Goal: Check status: Check status

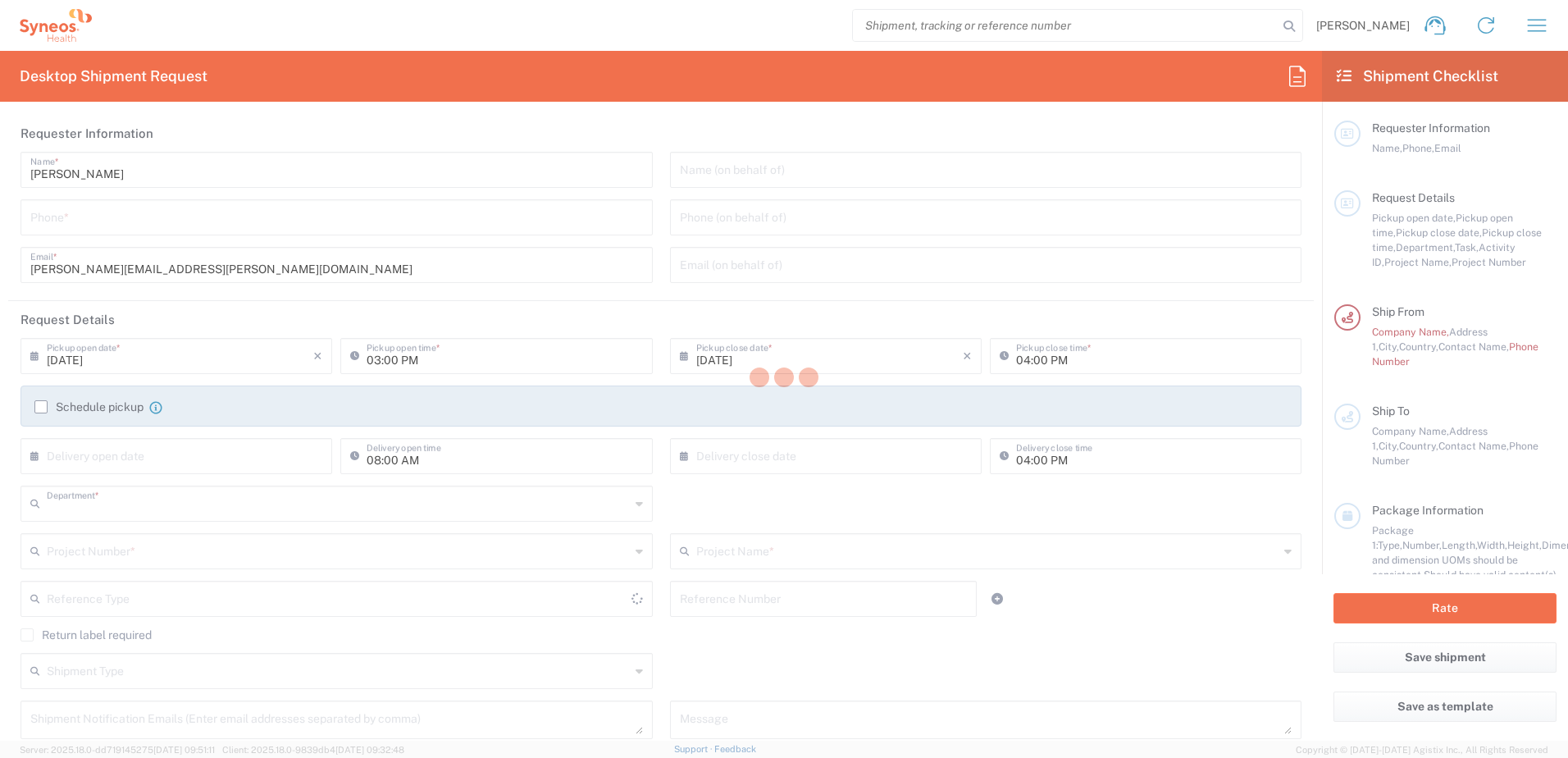
type input "8510"
type input "England"
type input "United Kingdom"
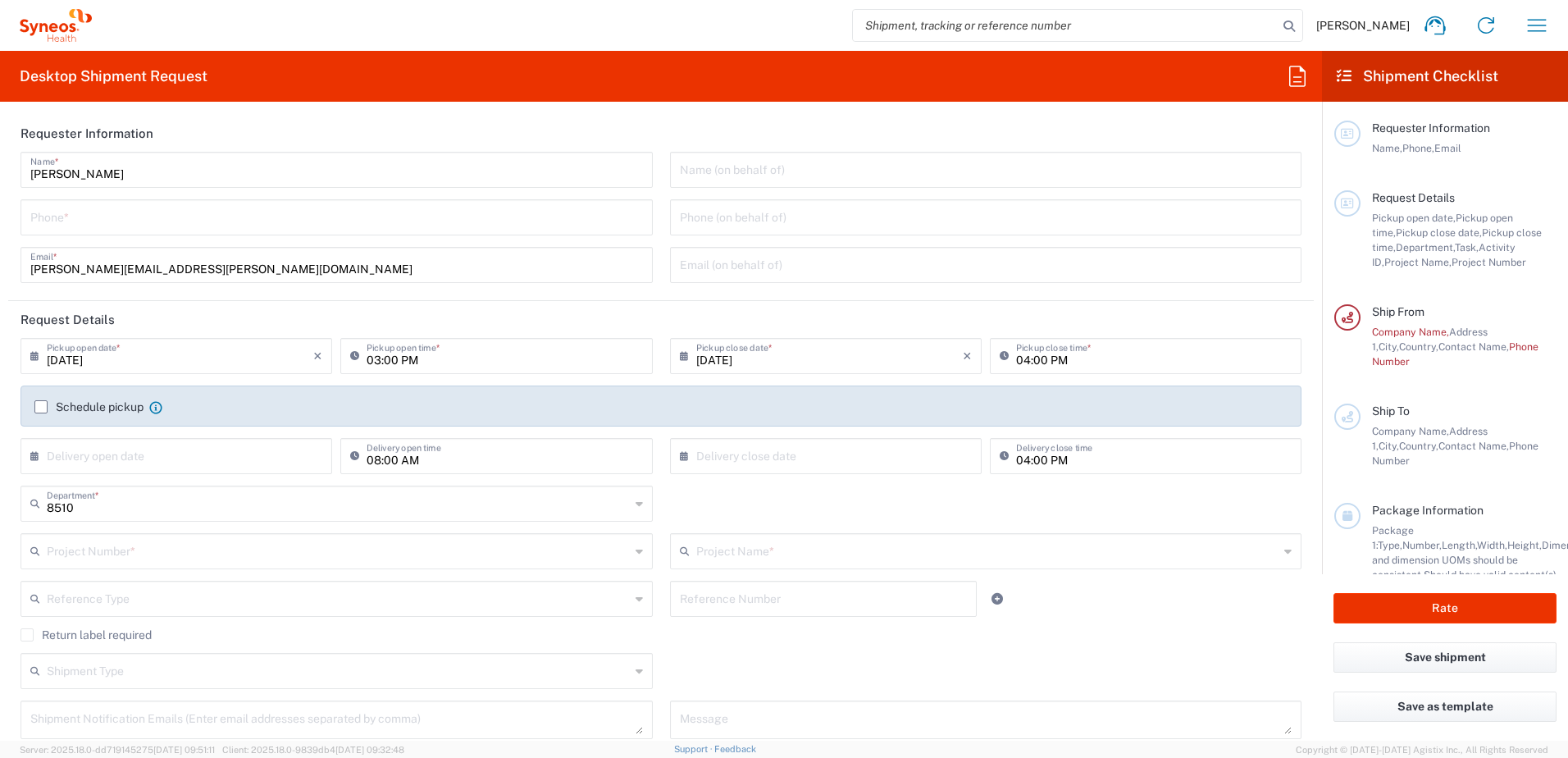
type input "Syneos Health UK Limited"
click at [1539, 19] on icon "button" at bounding box center [1537, 25] width 26 height 26
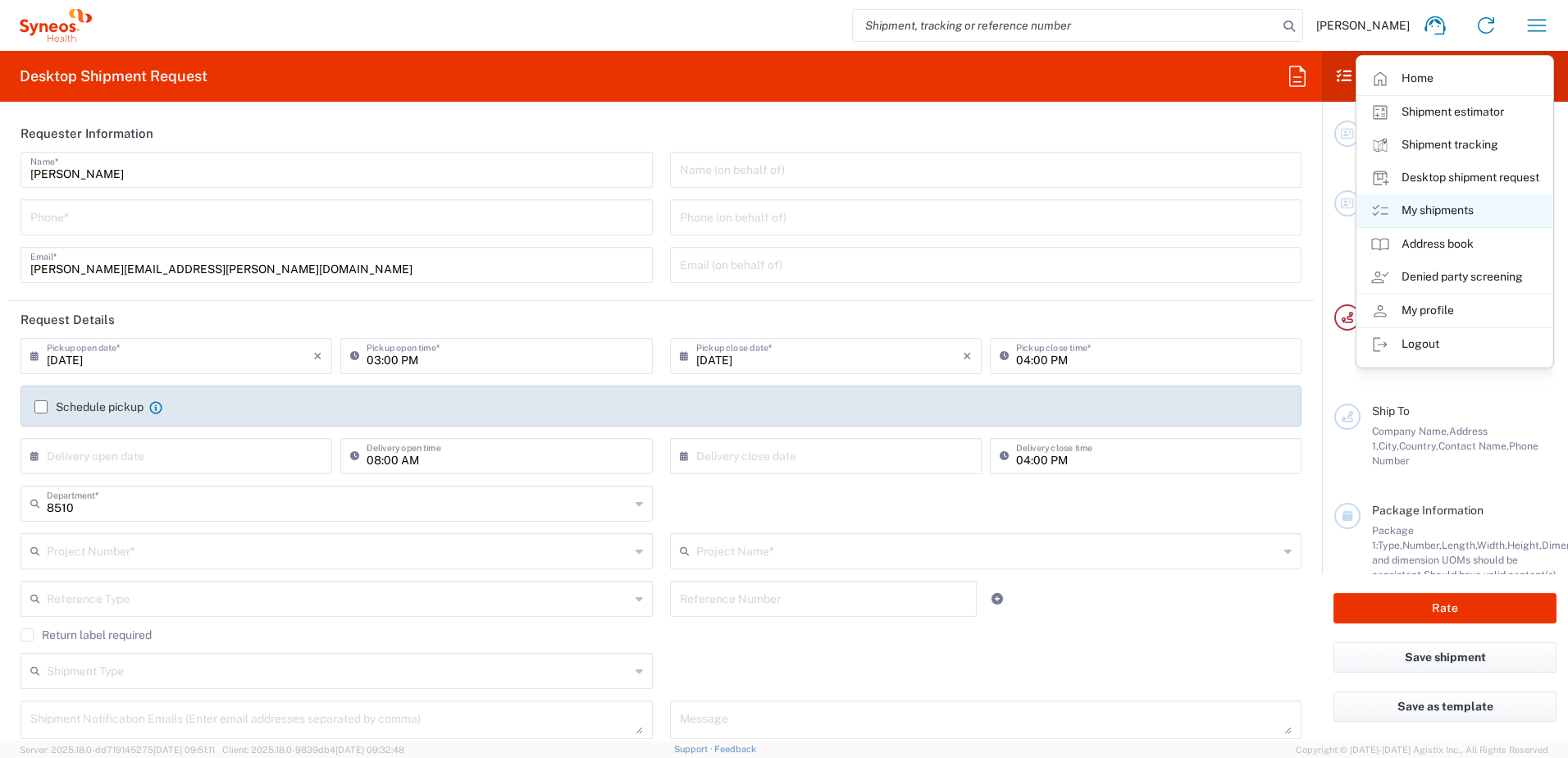
click at [1486, 212] on link "My shipments" at bounding box center [1455, 210] width 195 height 33
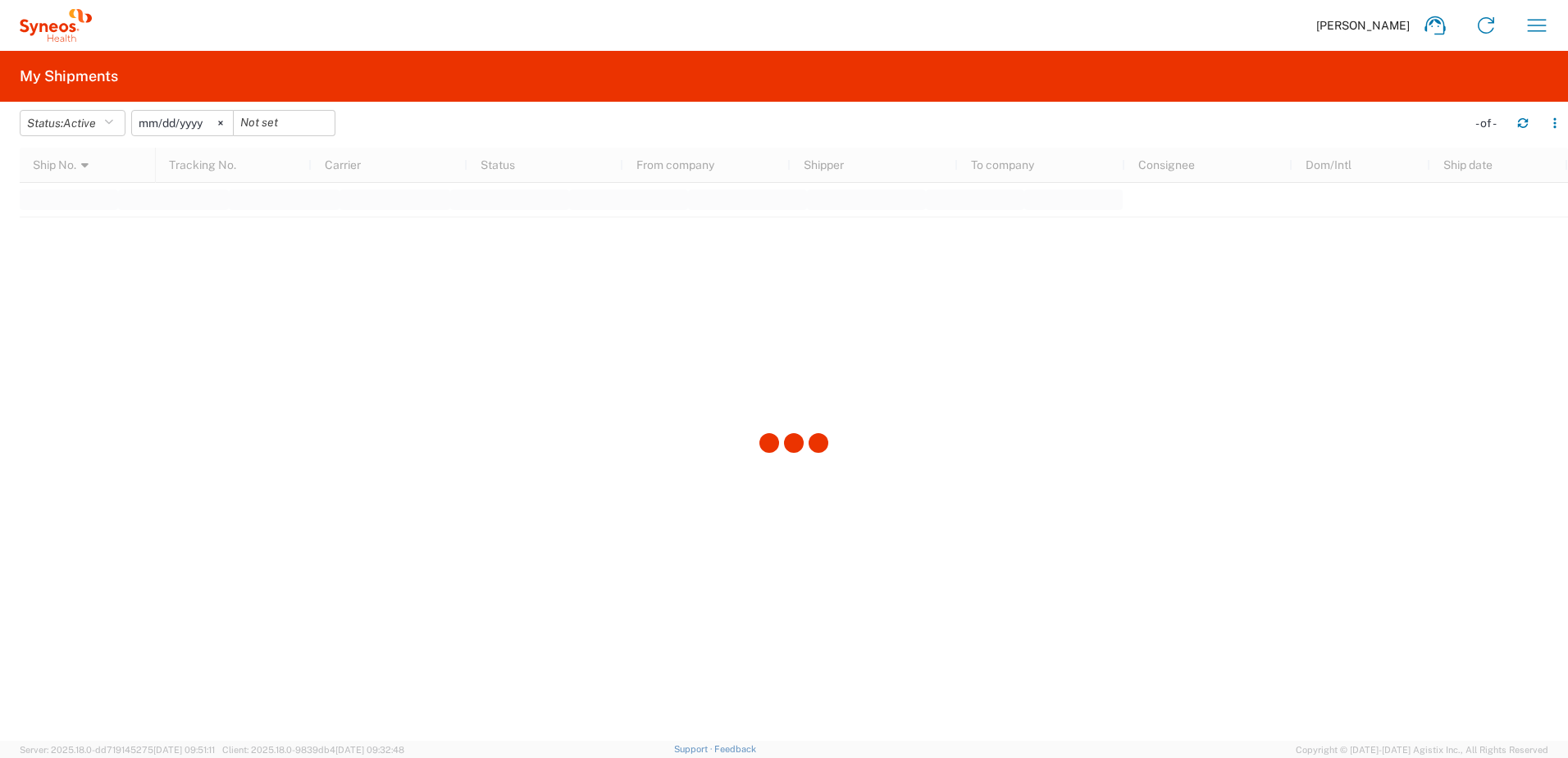
click at [159, 125] on input "2025-05-11" at bounding box center [182, 122] width 101 height 25
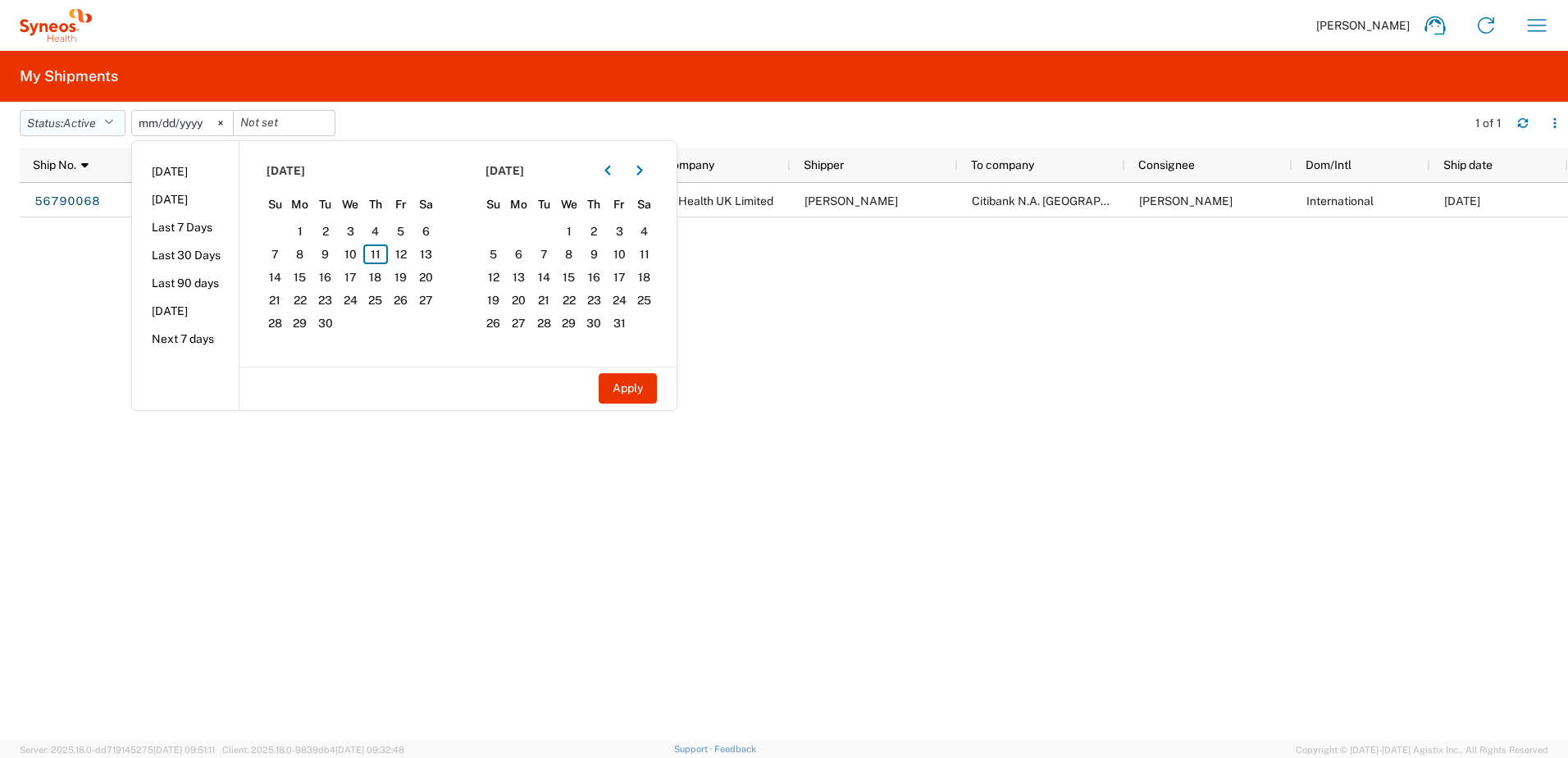
click at [110, 125] on icon "button" at bounding box center [109, 122] width 9 height 11
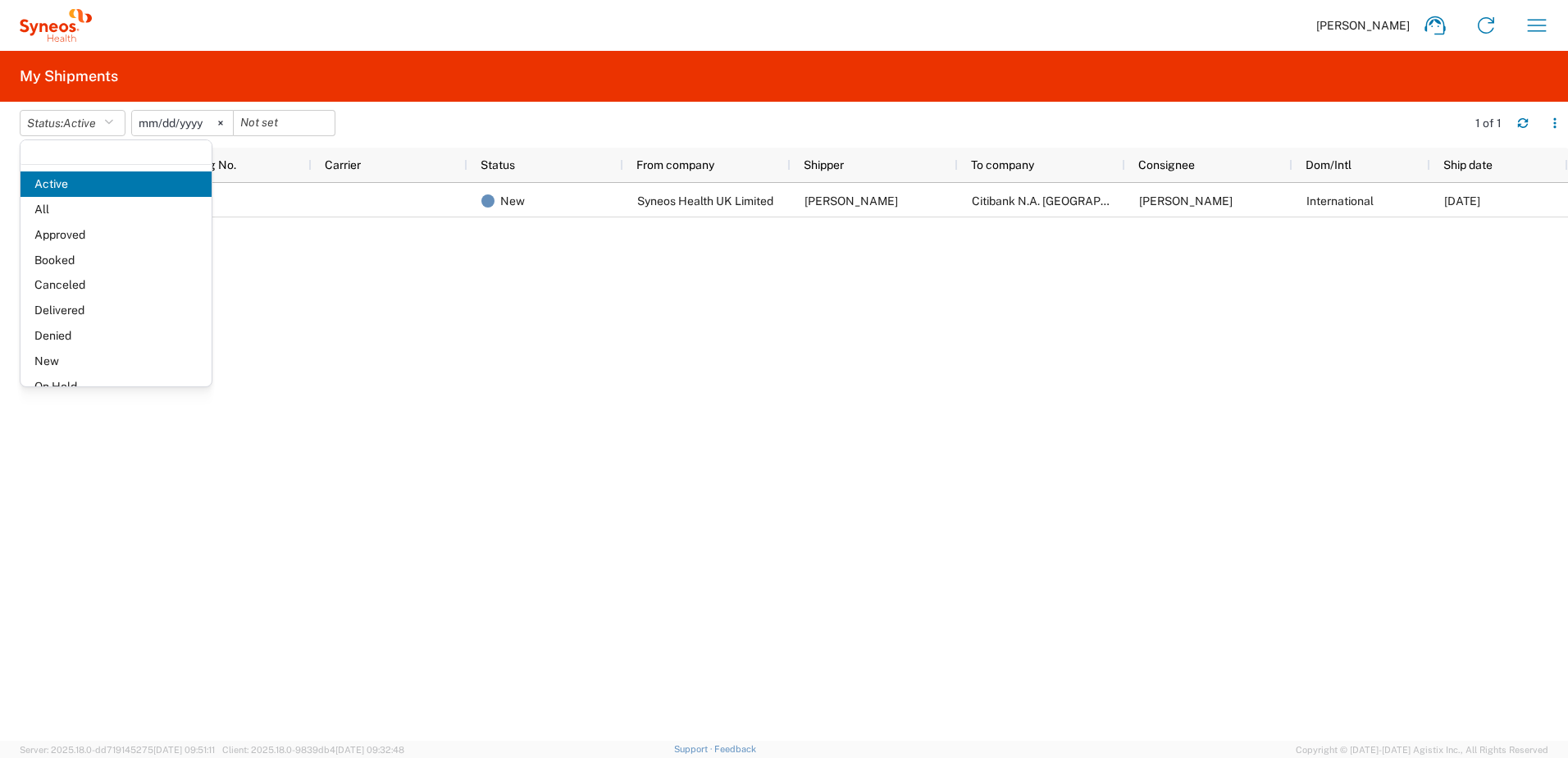
click at [83, 230] on span "Approved" at bounding box center [116, 235] width 191 height 25
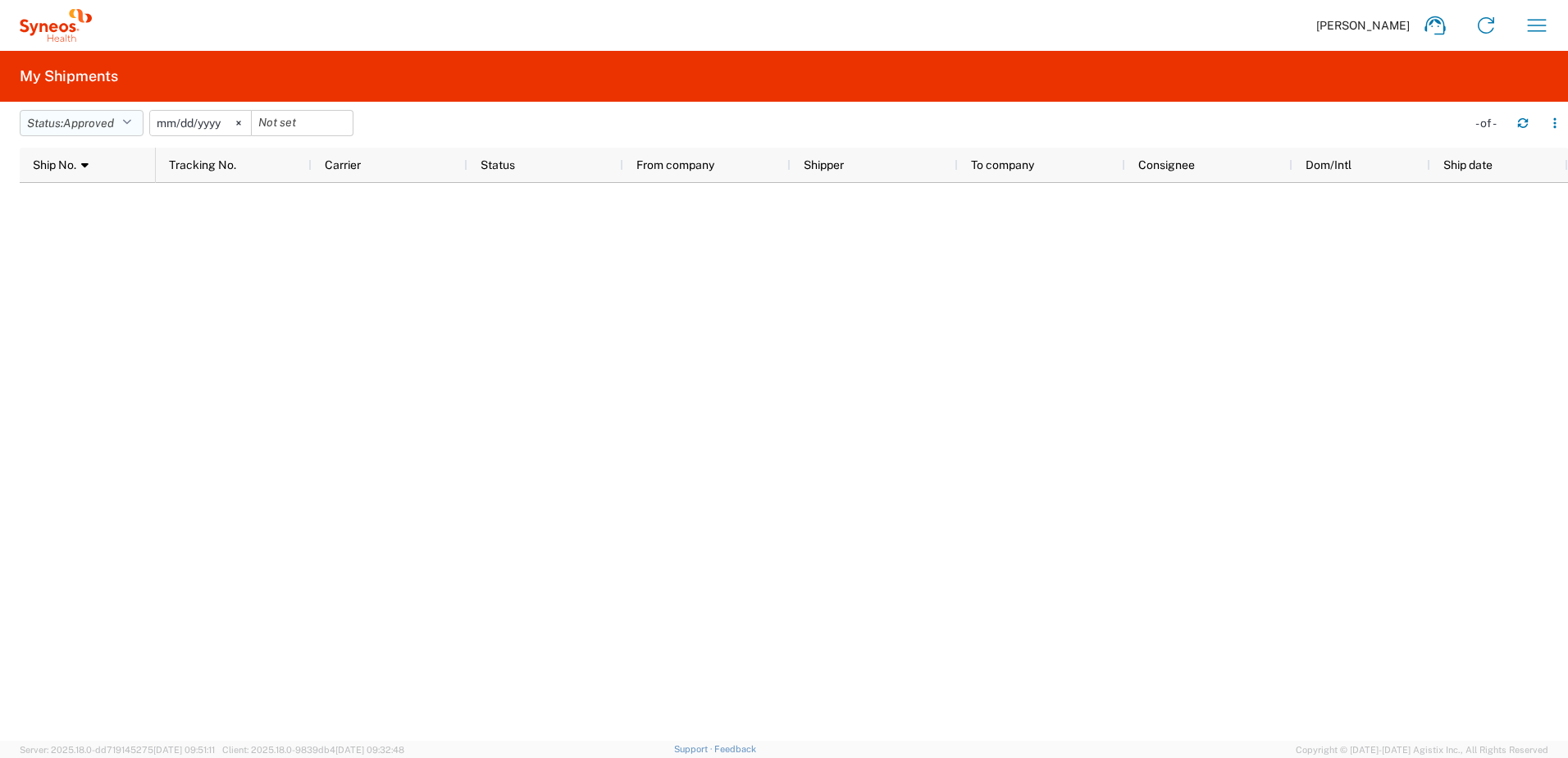
click at [95, 121] on span "Approved" at bounding box center [88, 122] width 51 height 13
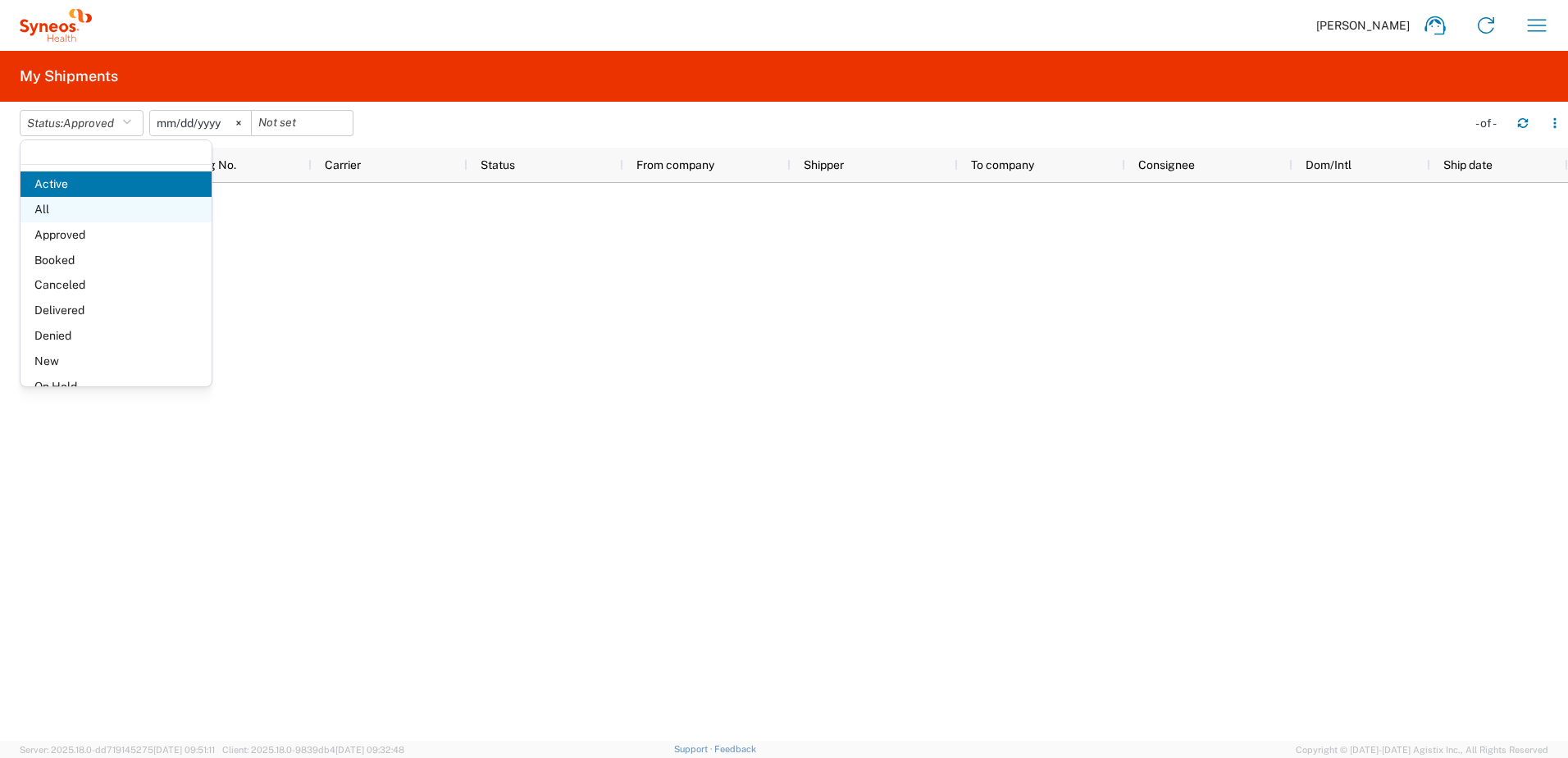
click at [84, 211] on span "All" at bounding box center [116, 209] width 191 height 25
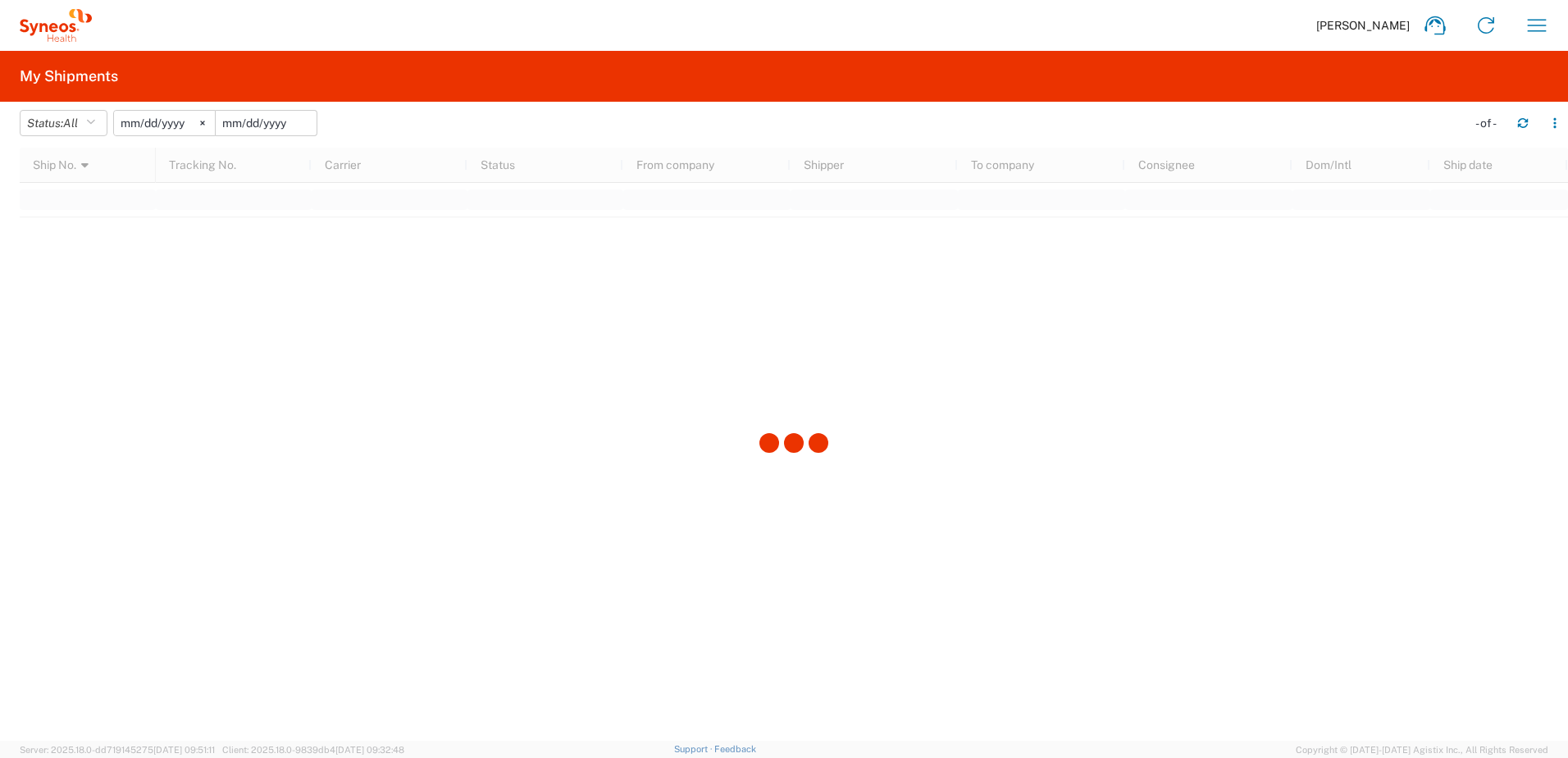
click at [264, 123] on input "date" at bounding box center [266, 122] width 101 height 25
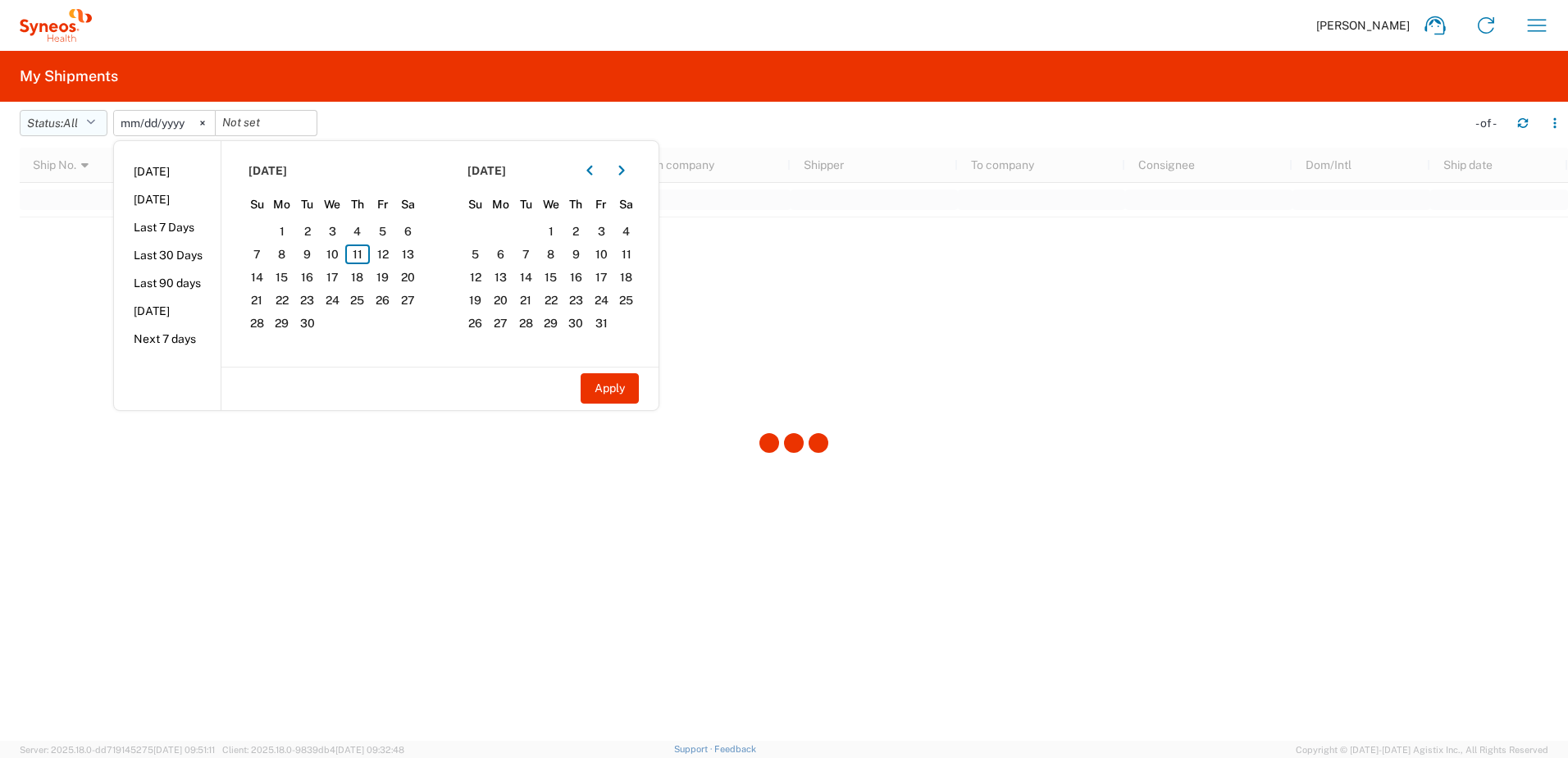
click at [78, 120] on span "All" at bounding box center [70, 122] width 15 height 13
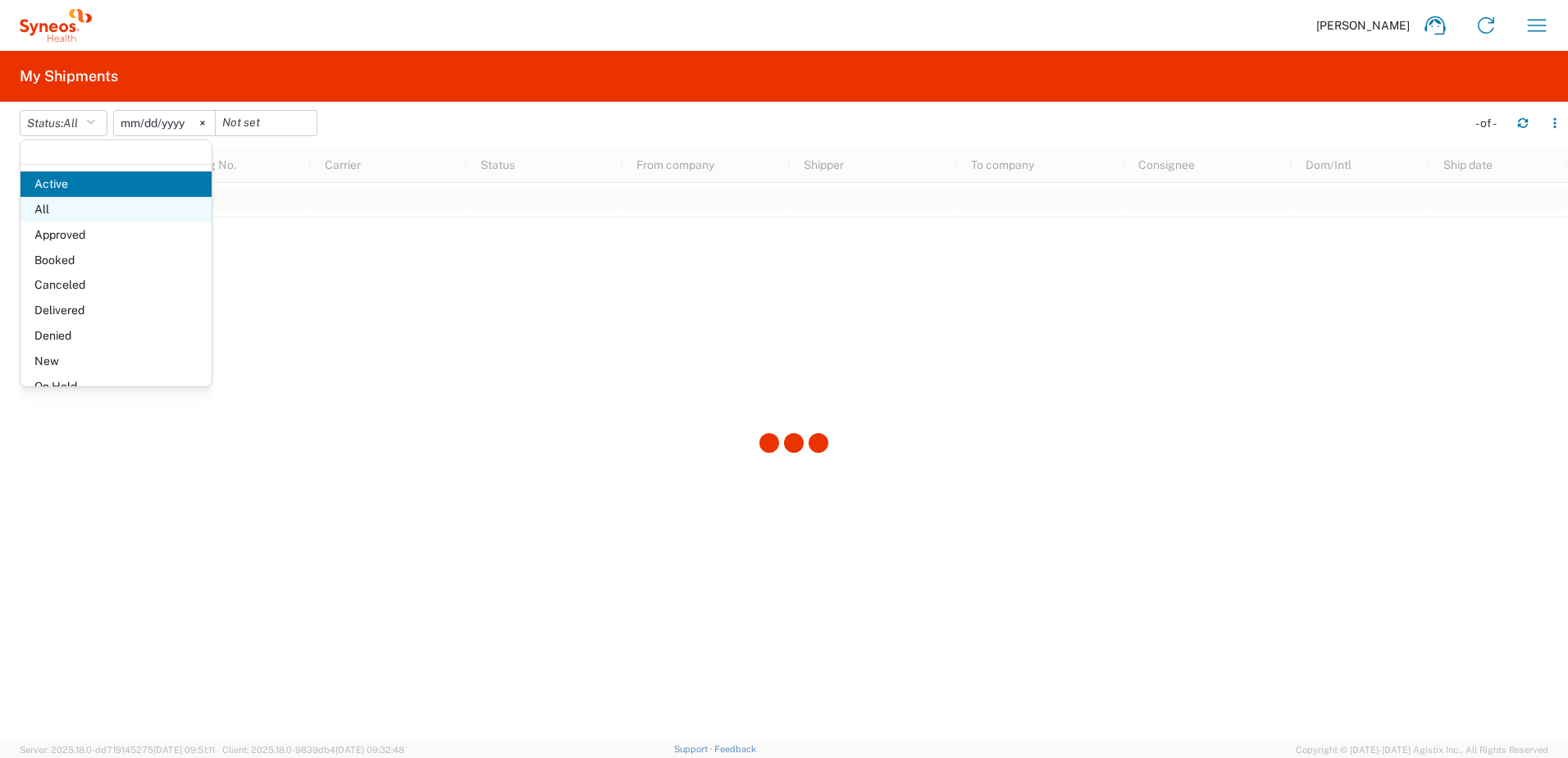
click at [77, 204] on span "All" at bounding box center [116, 209] width 191 height 25
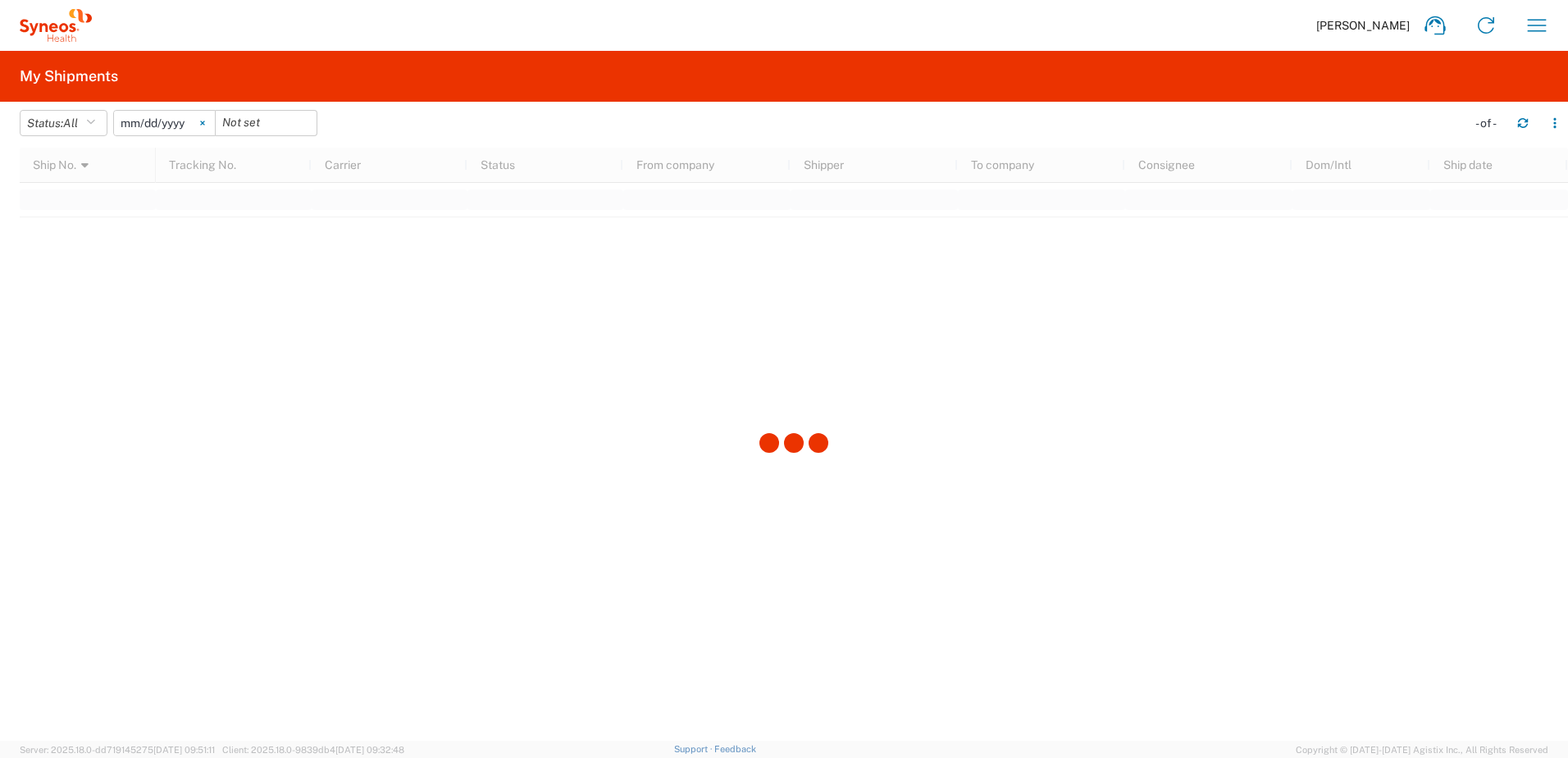
click at [205, 121] on svg-icon at bounding box center [203, 122] width 25 height 25
click at [78, 116] on span "All" at bounding box center [70, 123] width 15 height 16
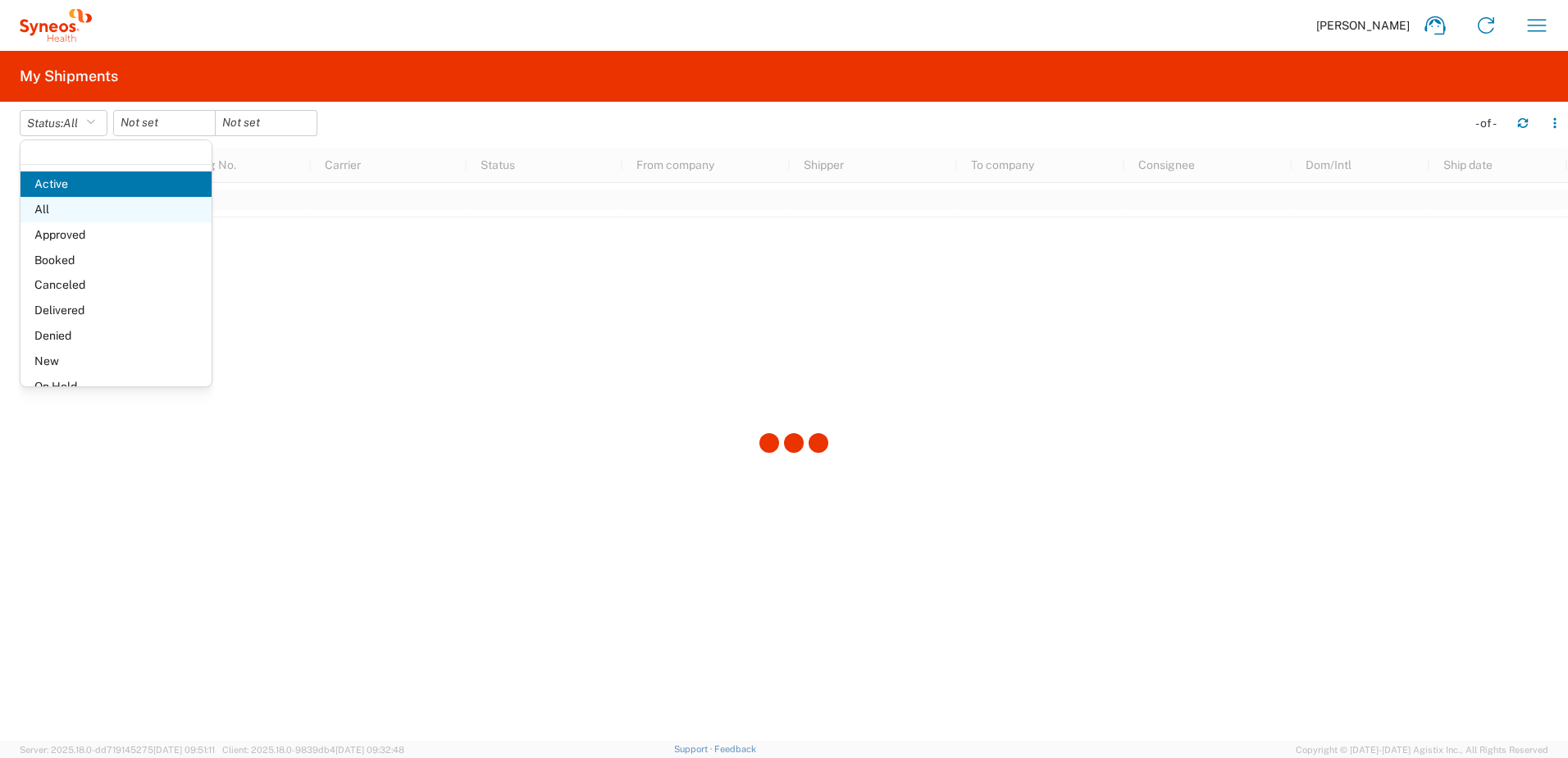
click at [88, 208] on span "All" at bounding box center [116, 209] width 191 height 25
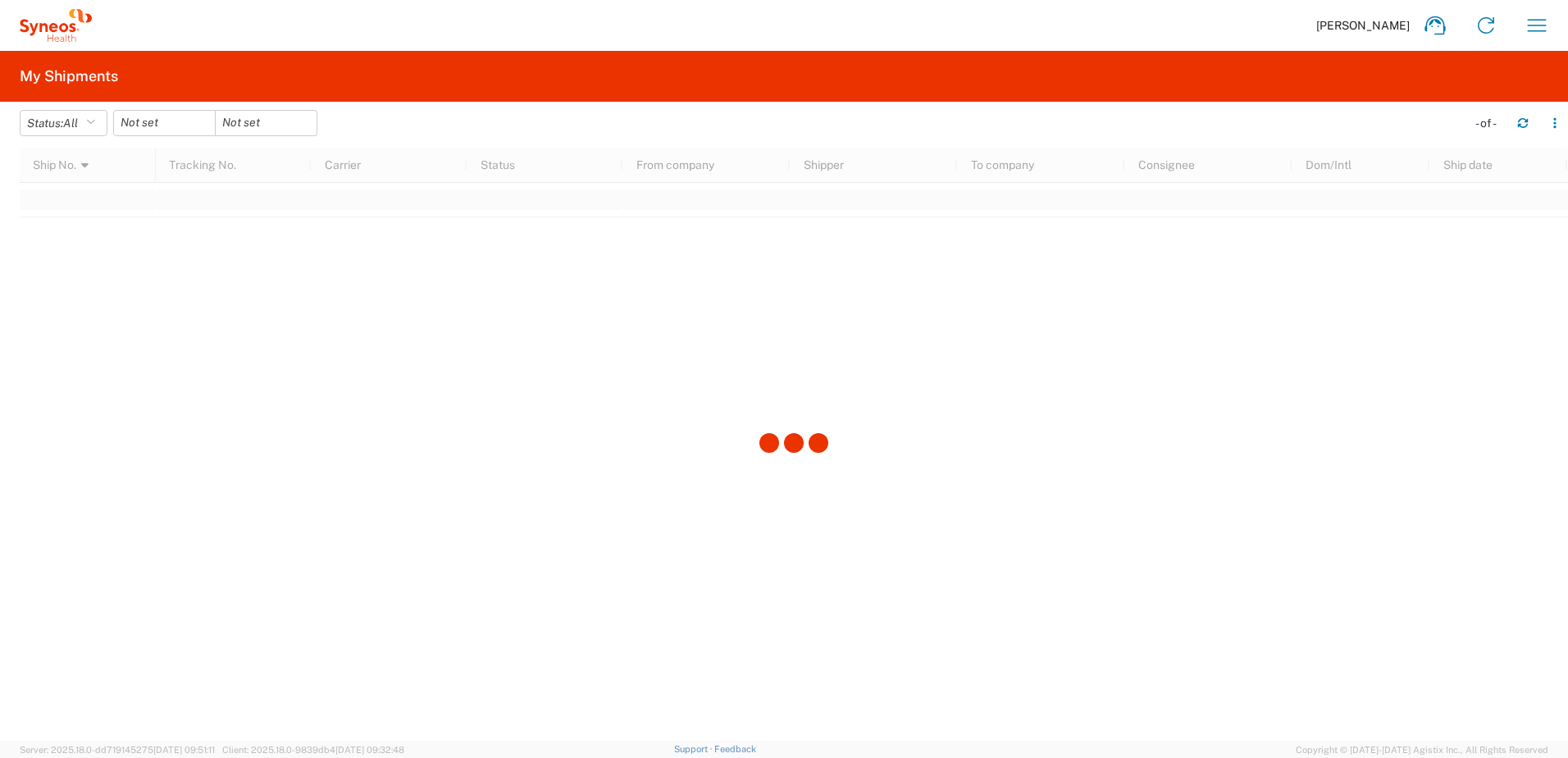
click at [913, 435] on div at bounding box center [793, 443] width 1548 height 592
click at [90, 124] on button "Status: All" at bounding box center [64, 122] width 88 height 26
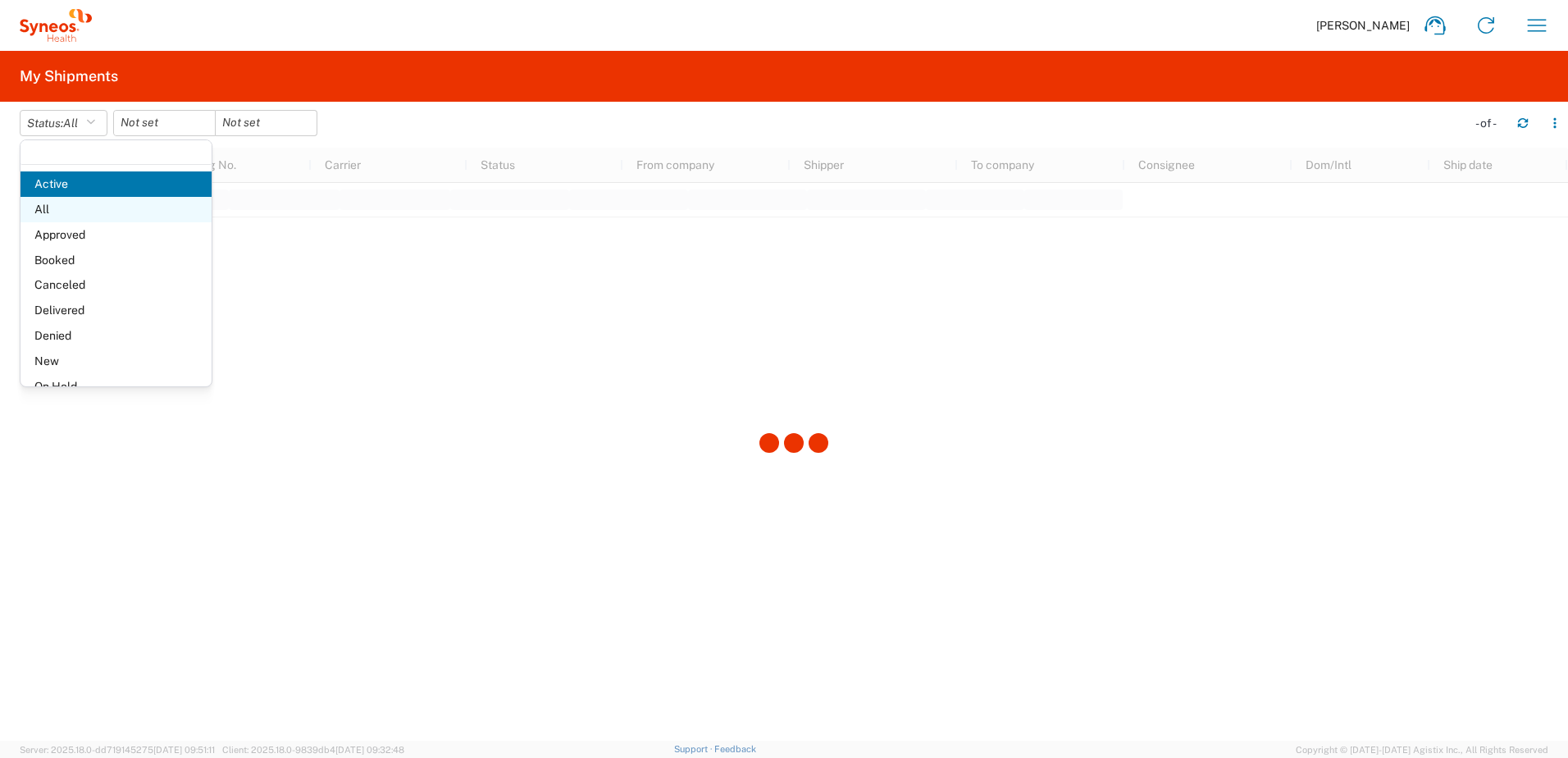
click at [60, 208] on span "All" at bounding box center [116, 209] width 191 height 25
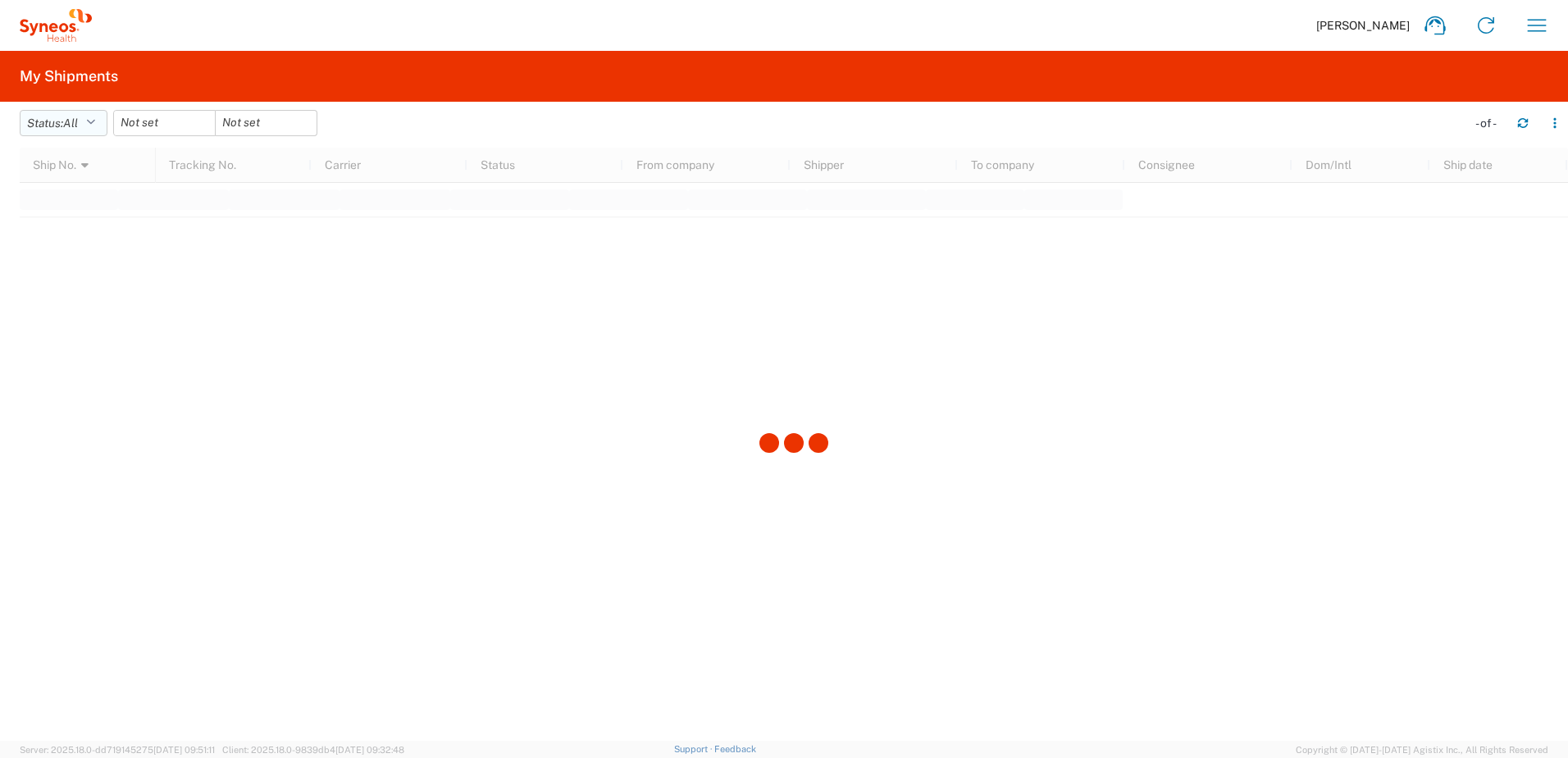
click at [78, 128] on span "All" at bounding box center [70, 122] width 15 height 13
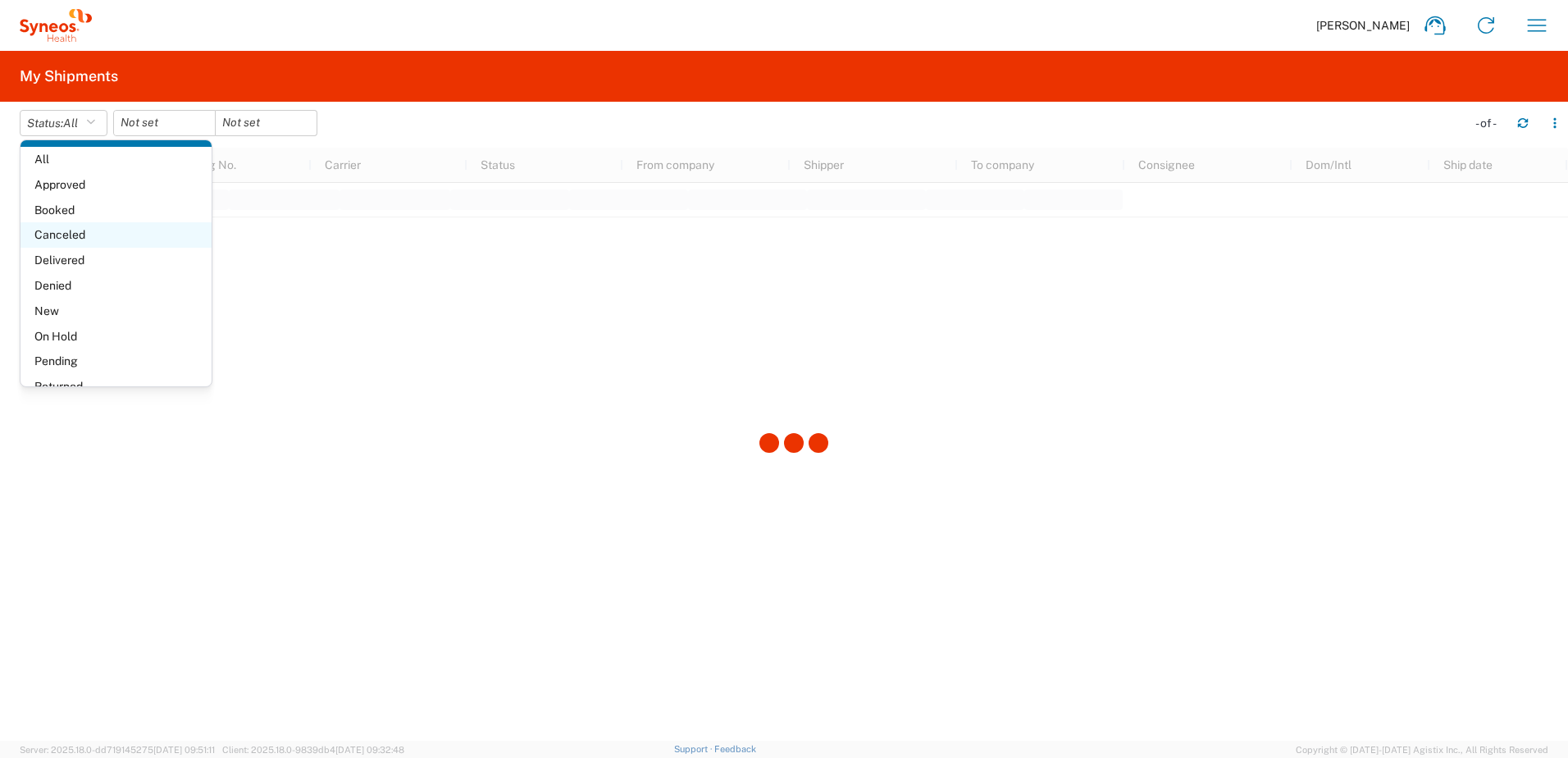
scroll to position [95, 0]
click at [152, 115] on input "date" at bounding box center [164, 122] width 101 height 25
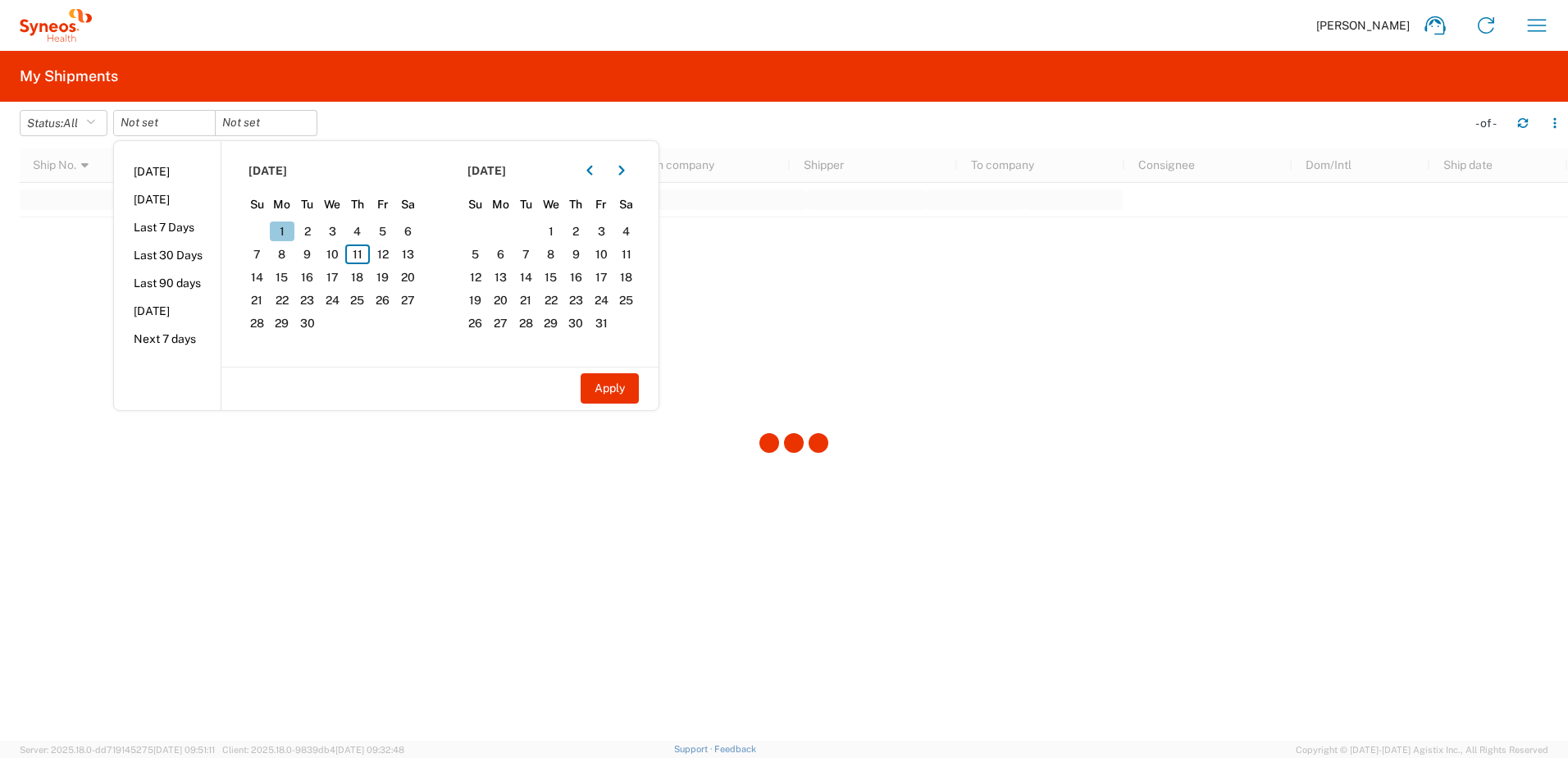
click at [285, 239] on span "1" at bounding box center [282, 231] width 25 height 20
click at [351, 255] on span "11" at bounding box center [357, 254] width 25 height 20
click at [616, 394] on button "Apply" at bounding box center [610, 388] width 59 height 30
type input "[DATE]"
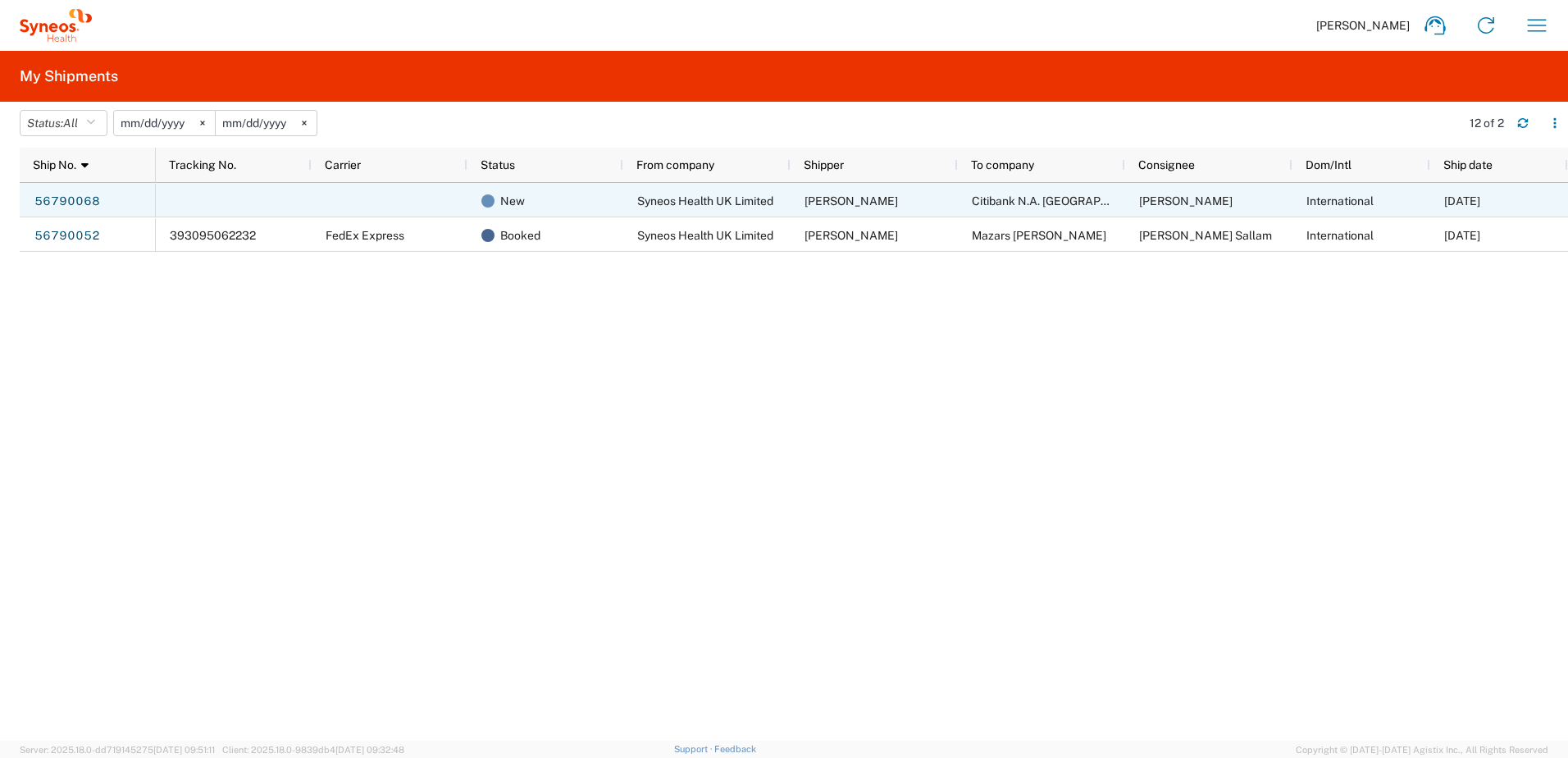
click at [724, 193] on div "Syneos Health UK Limited" at bounding box center [707, 200] width 167 height 34
click at [72, 199] on link "56790068" at bounding box center [67, 202] width 67 height 26
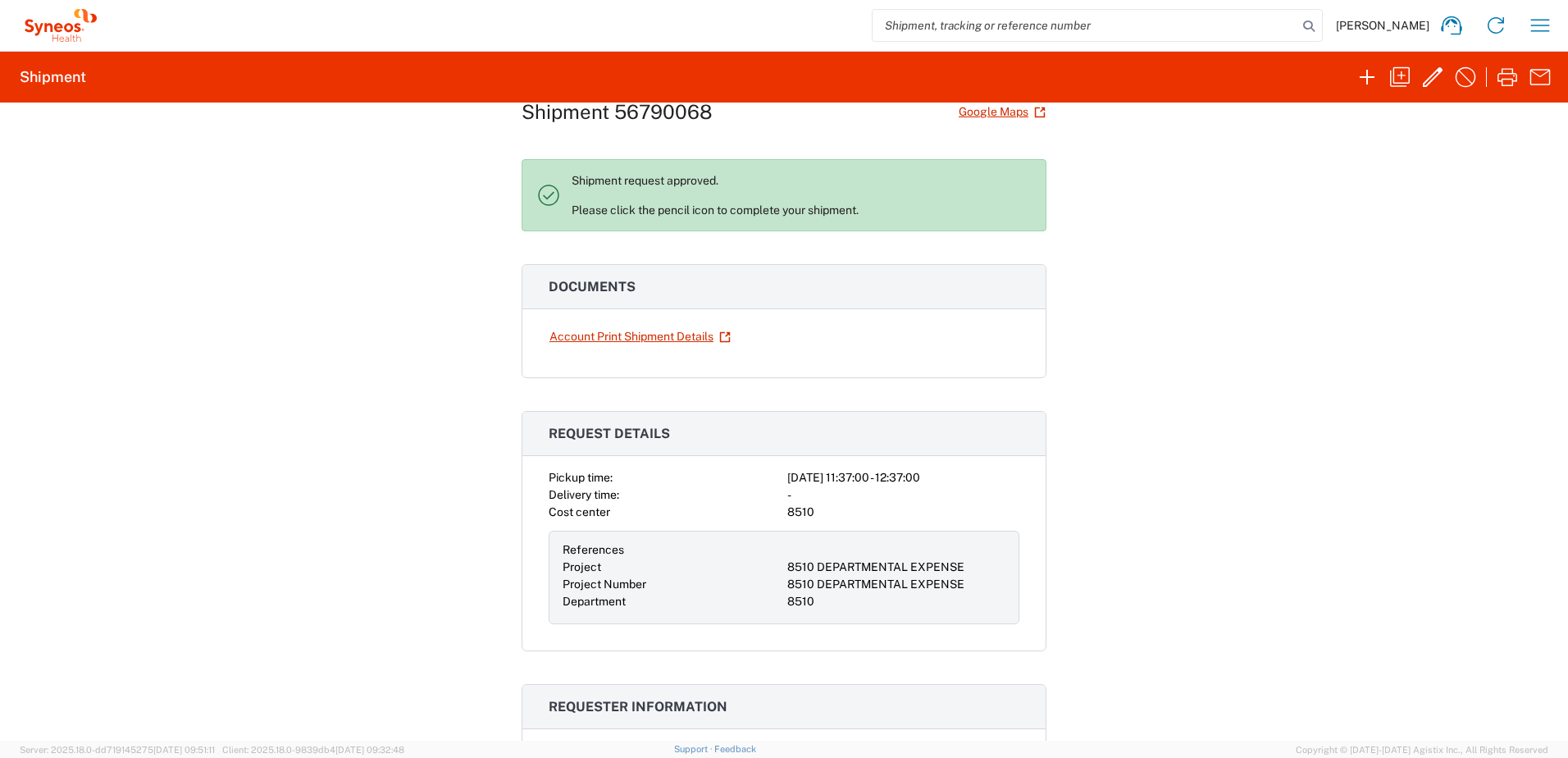
scroll to position [82, 0]
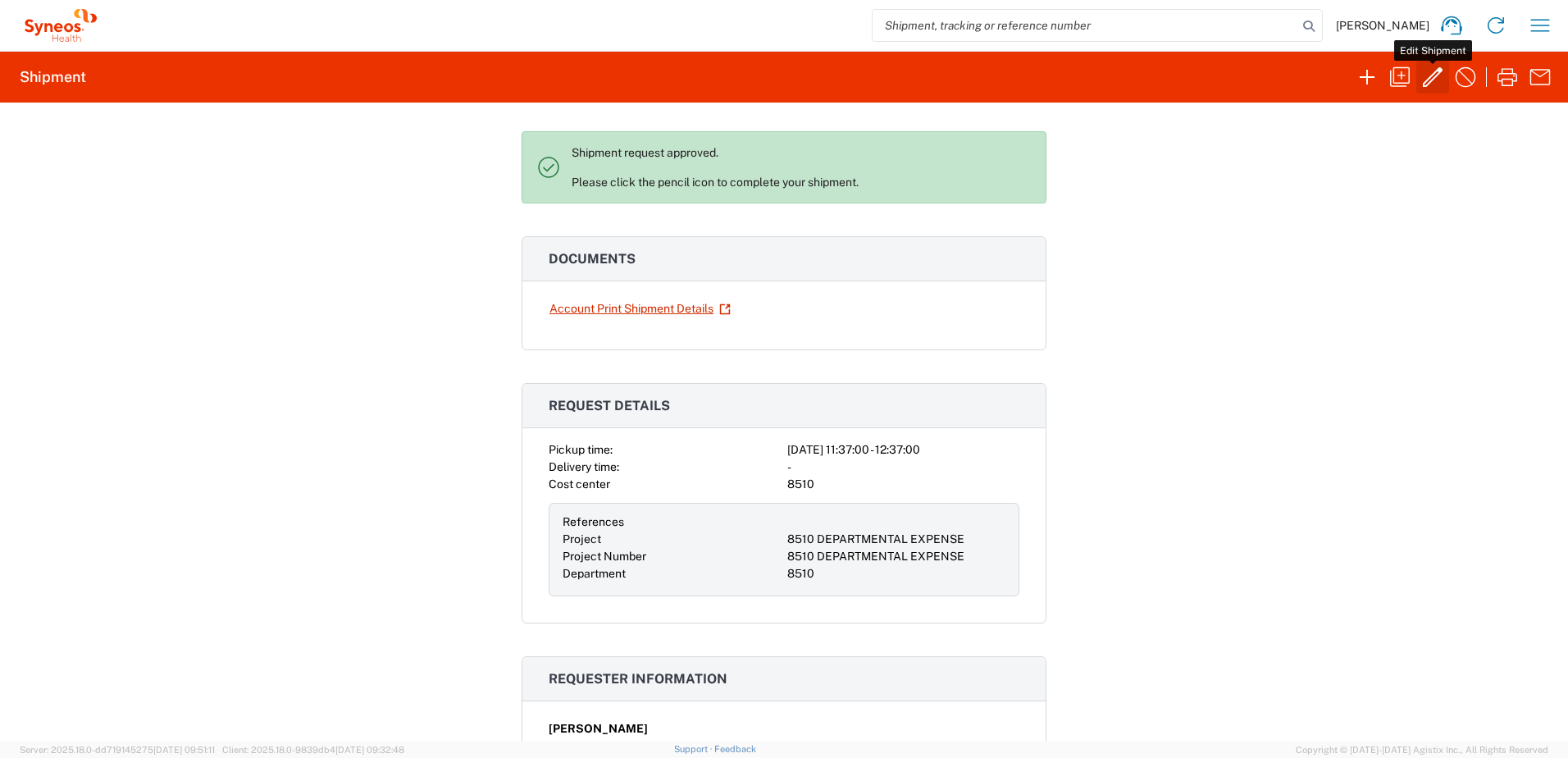
click at [1433, 70] on icon "button" at bounding box center [1433, 77] width 26 height 26
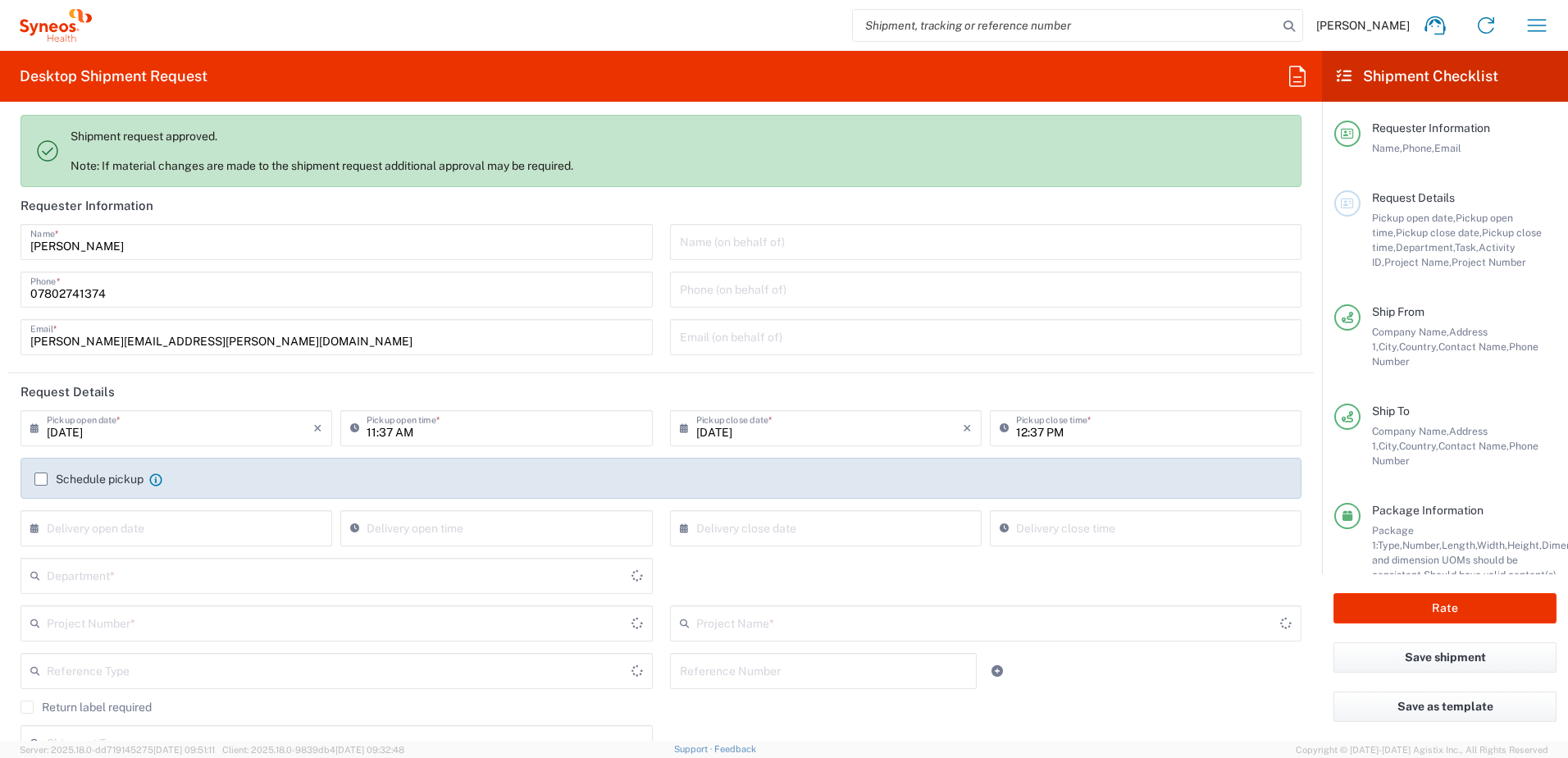
type input "8510"
type input "[GEOGRAPHIC_DATA]"
type input "Envelope"
type input "8510 DEPARTMENTAL EXPENSE"
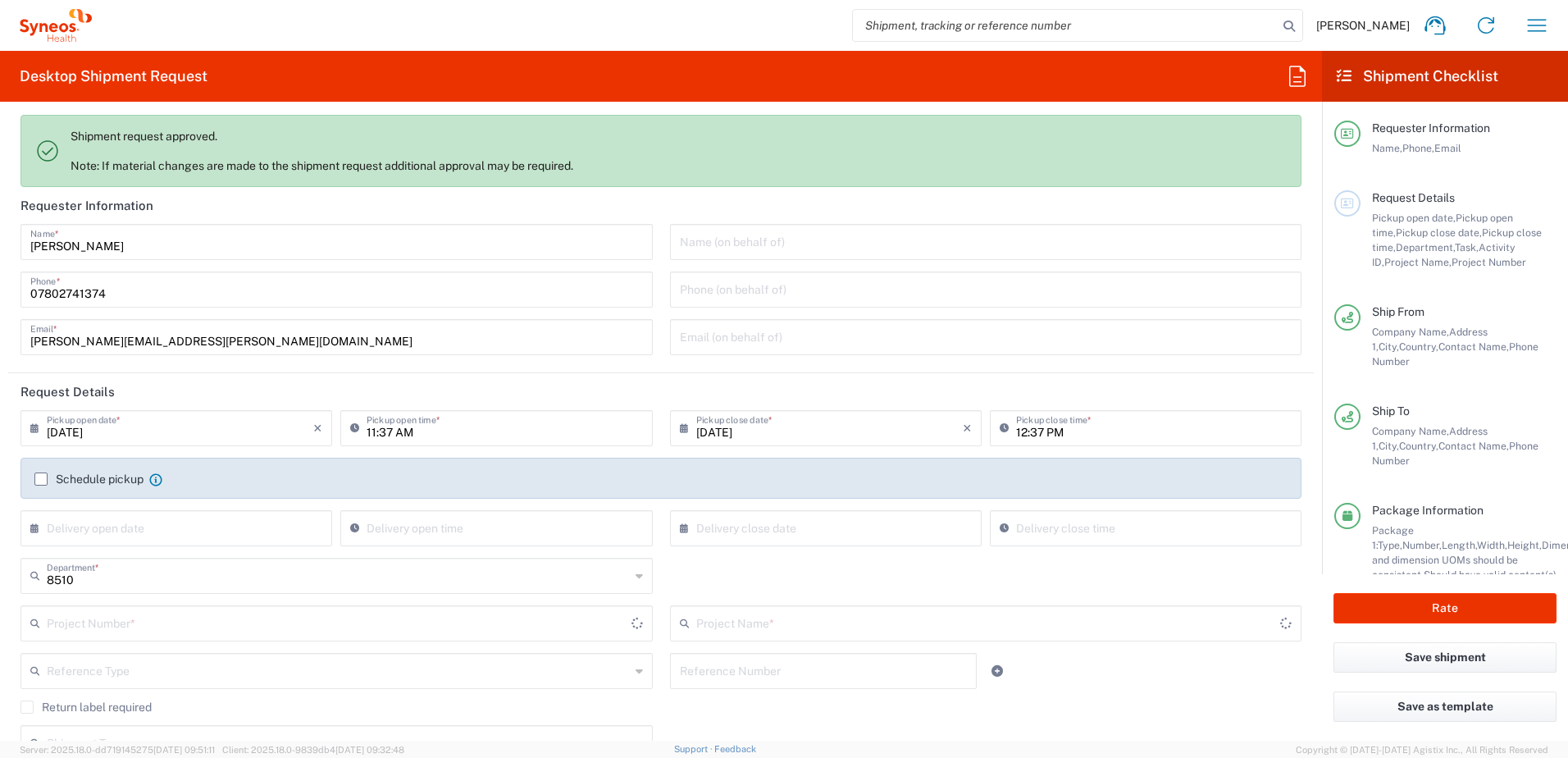
type input "8510 DEPARTMENTAL EXPENSE"
type input "[GEOGRAPHIC_DATA]"
type input "Business (General)"
type input "Delivery Duty Paid"
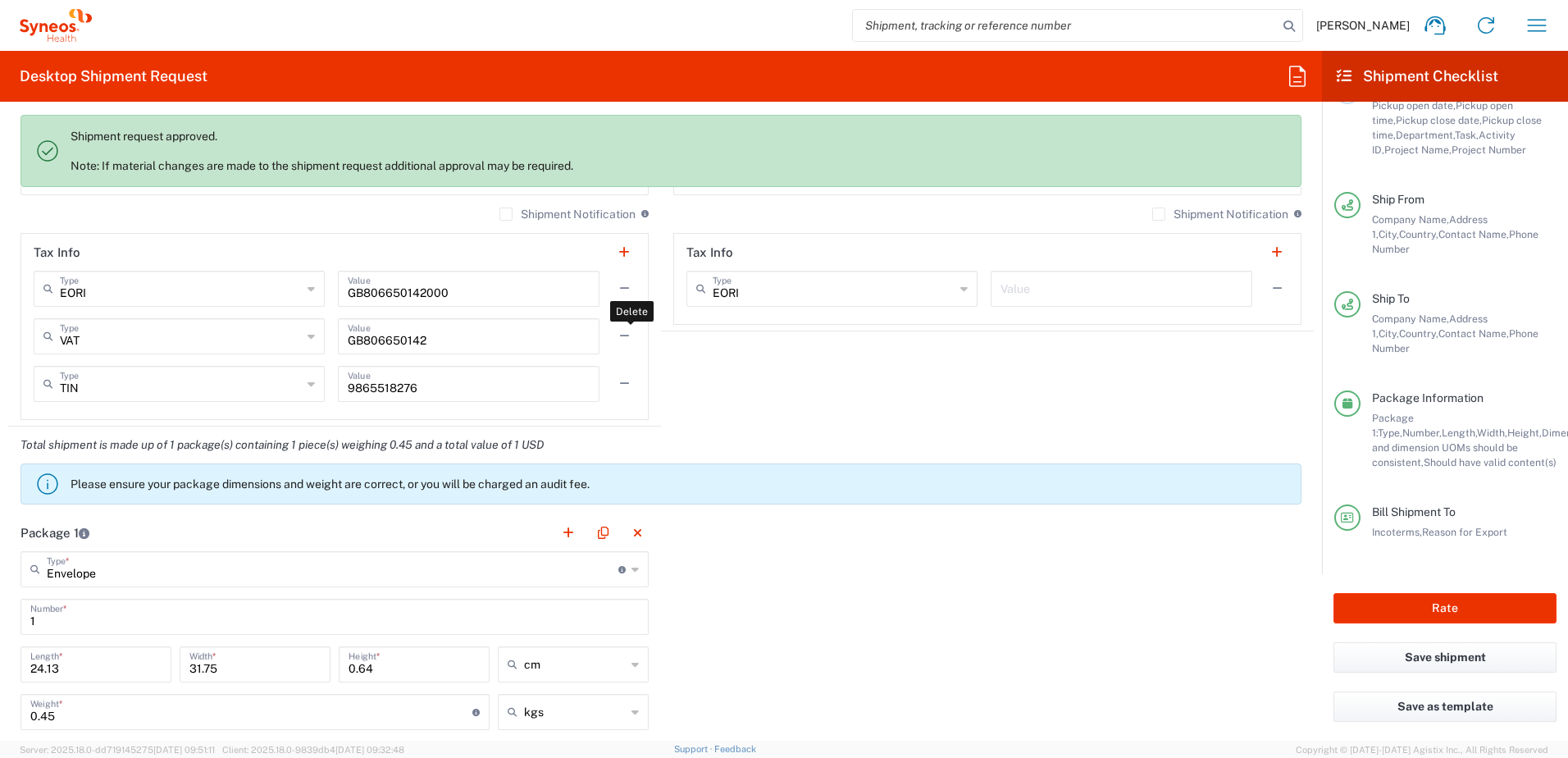
scroll to position [1722, 0]
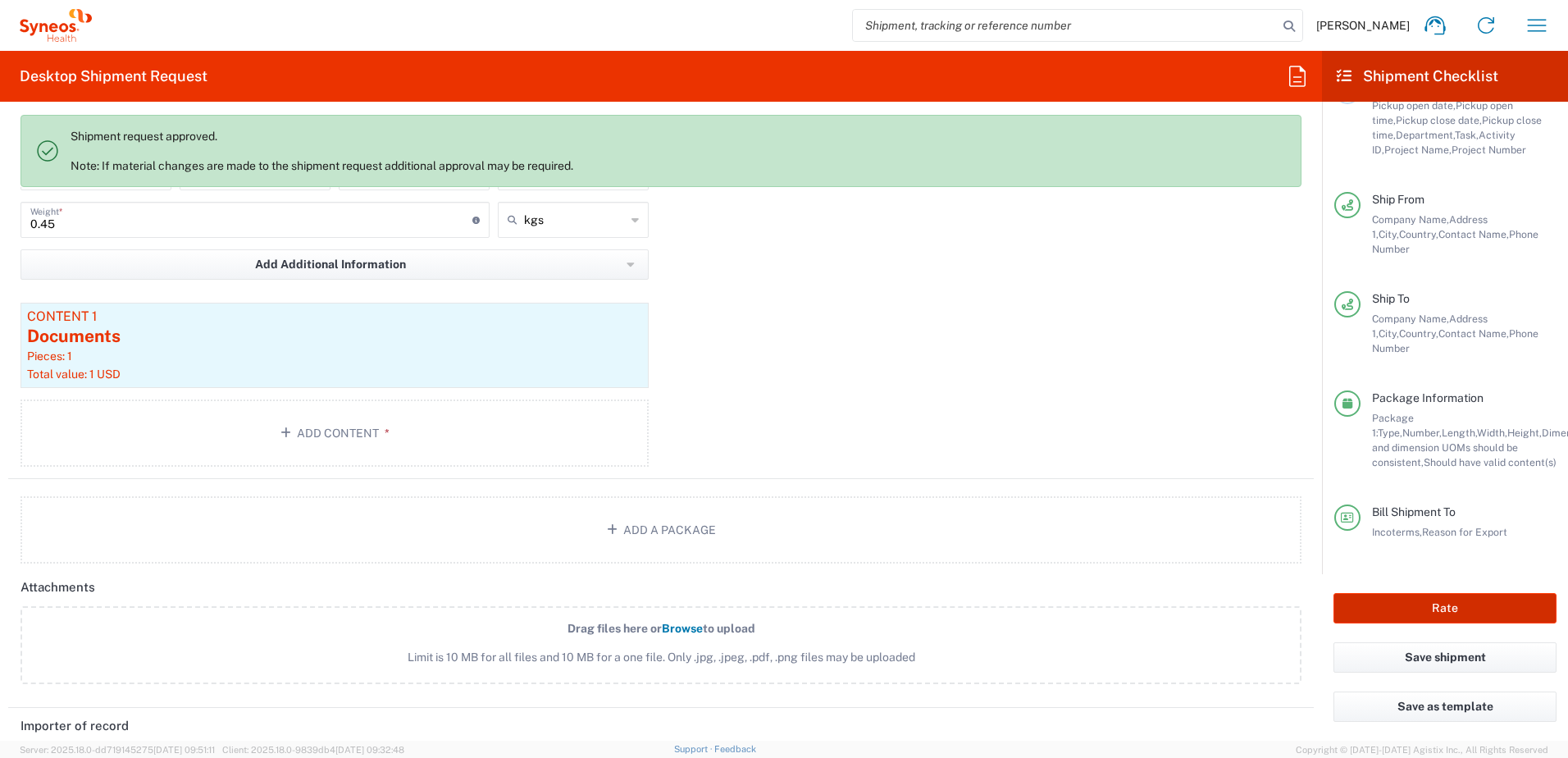
click at [1457, 598] on button "Rate" at bounding box center [1445, 607] width 223 height 30
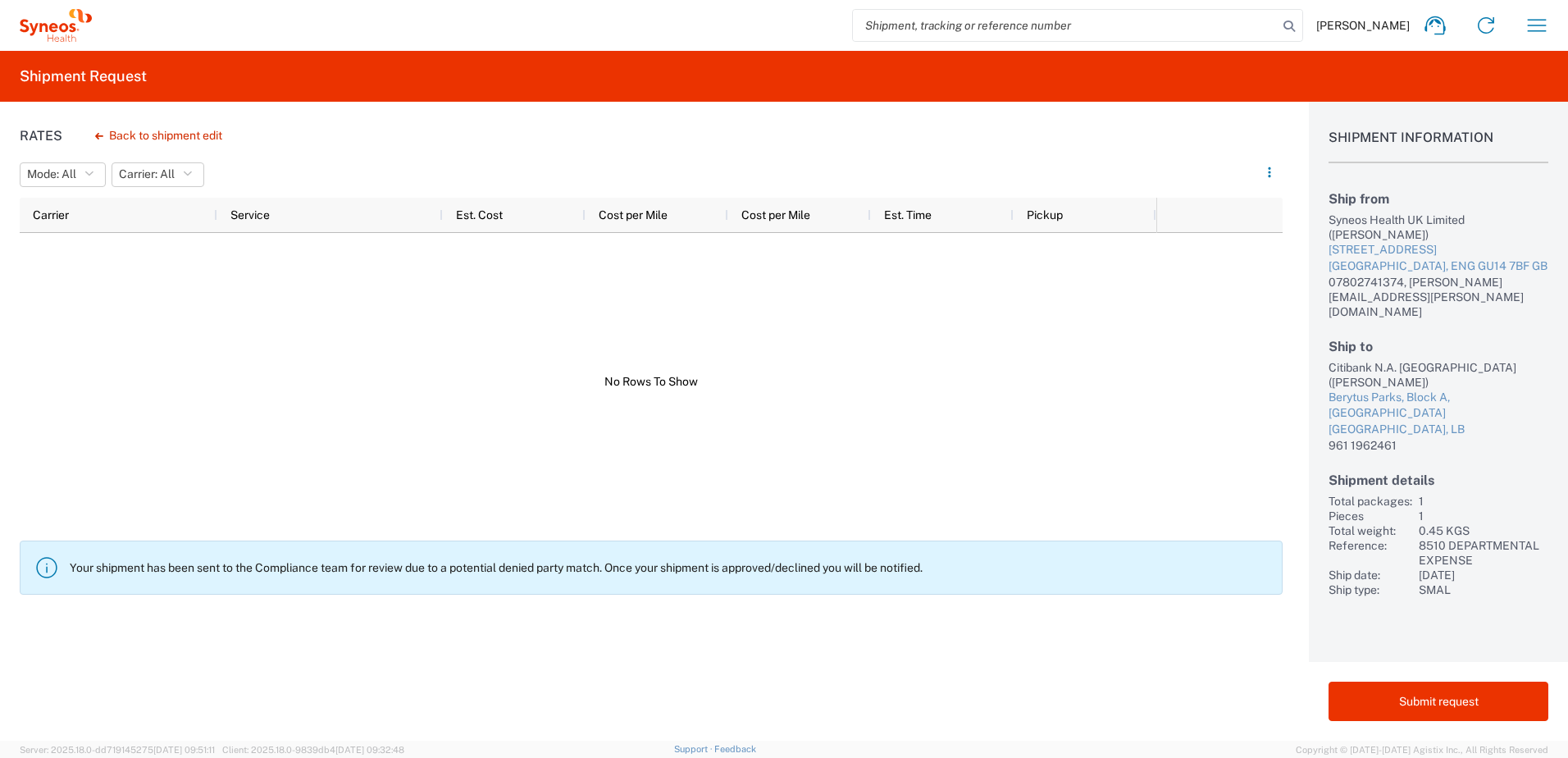
click at [588, 324] on div at bounding box center [588, 381] width 1137 height 298
click at [762, 502] on div at bounding box center [588, 381] width 1137 height 298
click at [1384, 696] on button "Submit request" at bounding box center [1438, 701] width 220 height 40
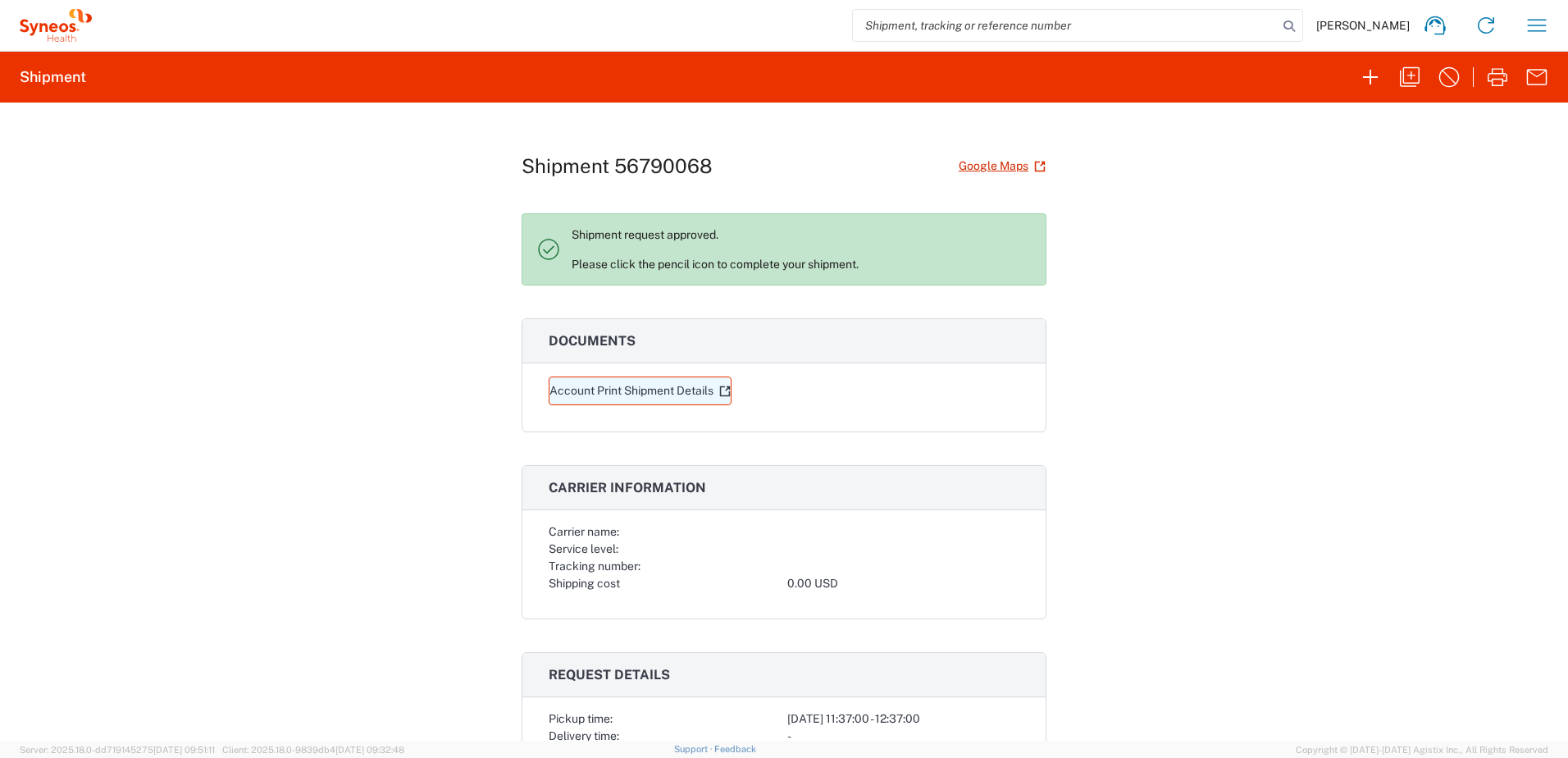
click at [591, 392] on link "Account Print Shipment Details" at bounding box center [640, 390] width 183 height 28
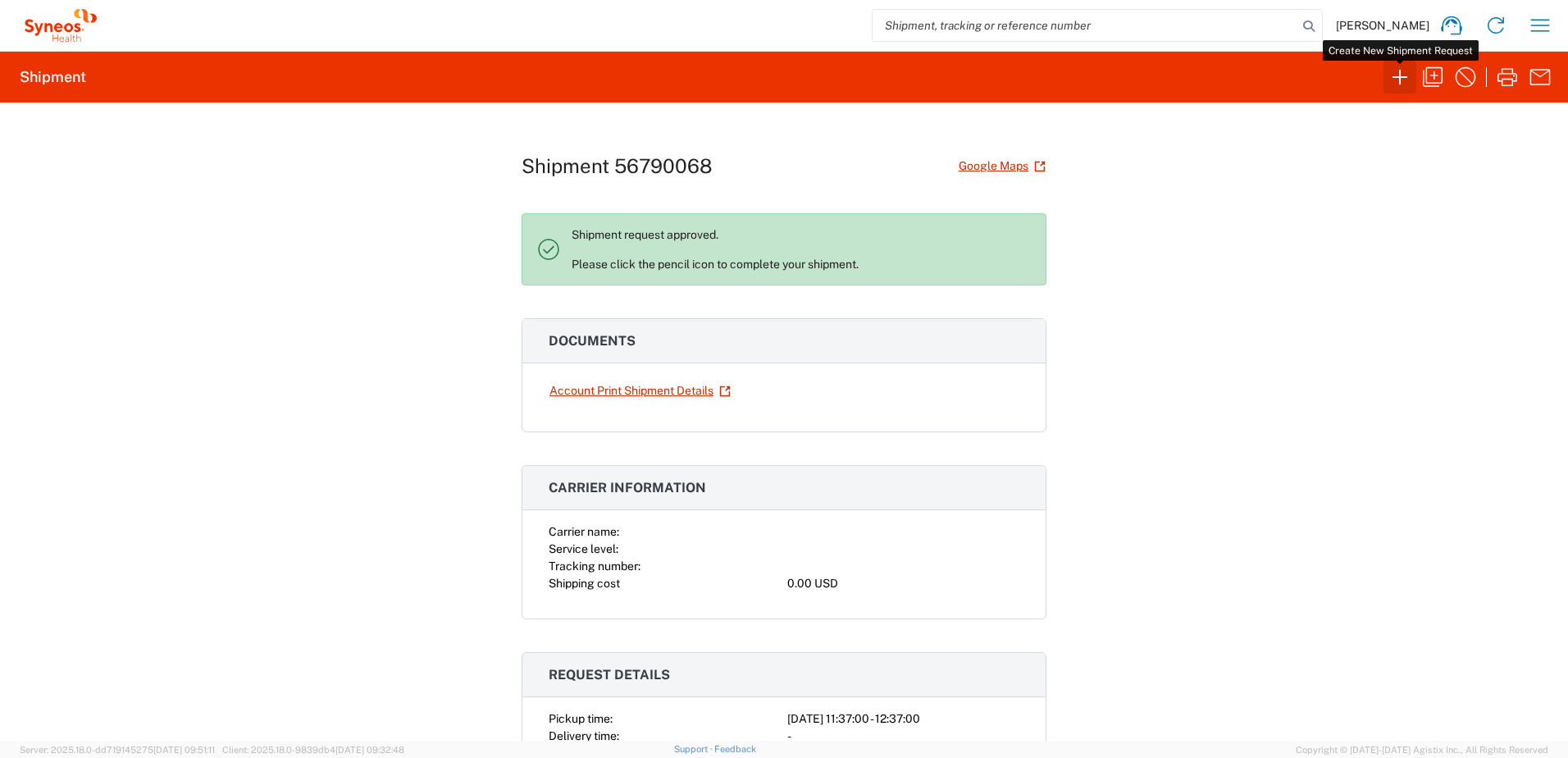
click at [1396, 75] on icon "button" at bounding box center [1400, 77] width 26 height 26
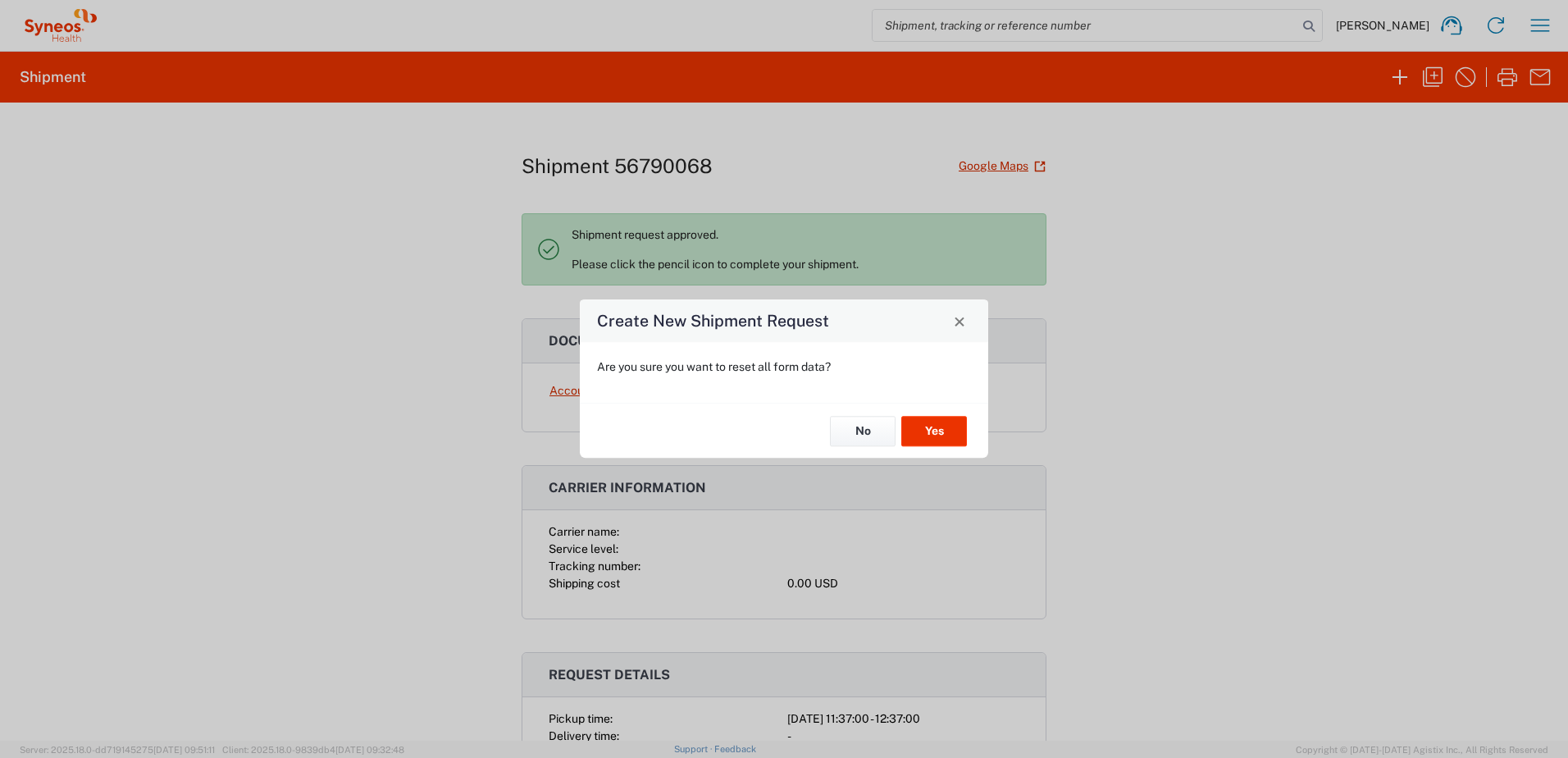
click at [971, 317] on div "Create New Shipment Request" at bounding box center [783, 320] width 408 height 42
click at [963, 328] on button "Close" at bounding box center [959, 320] width 23 height 23
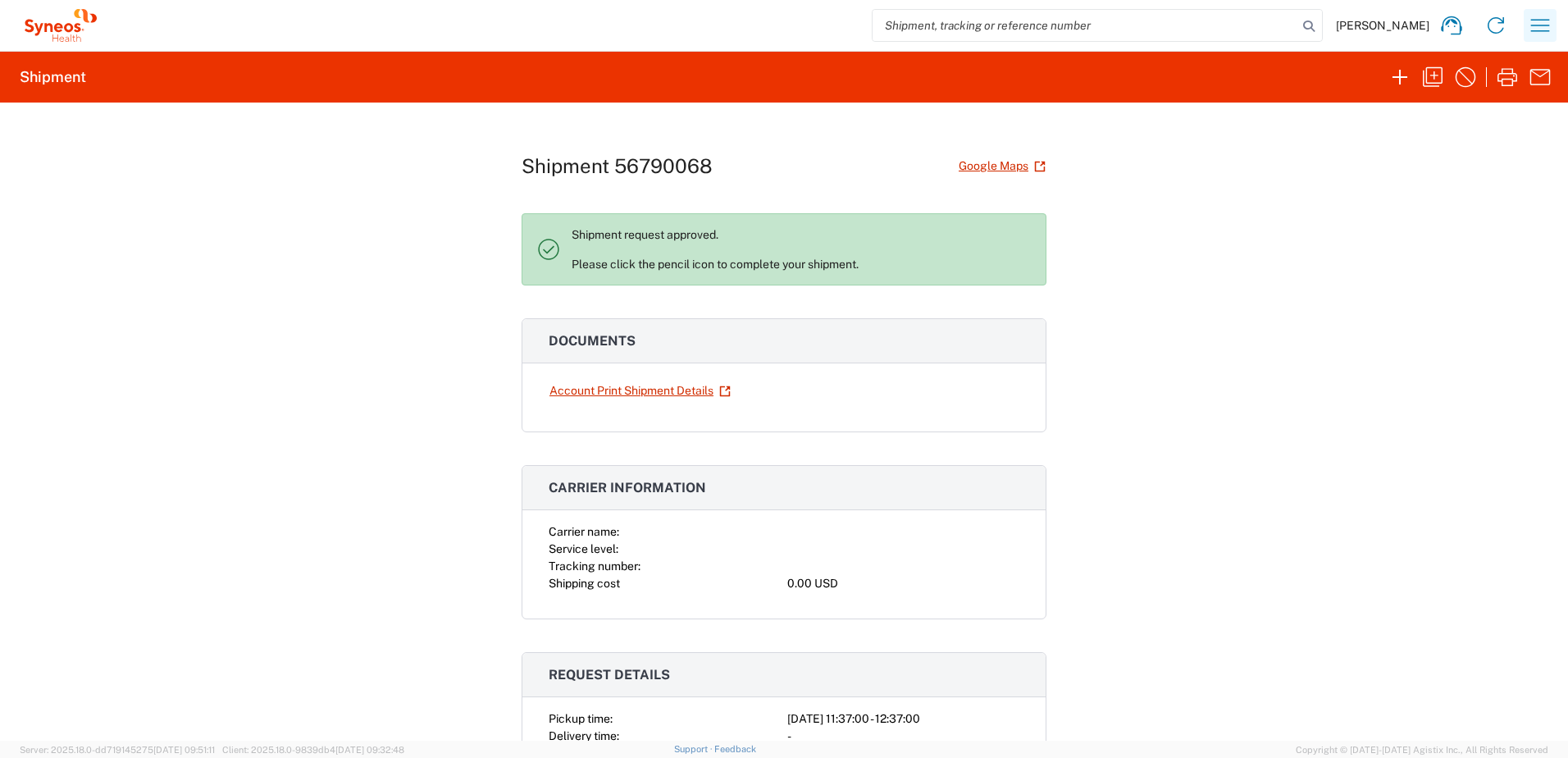
click at [1541, 21] on icon "button" at bounding box center [1540, 25] width 19 height 12
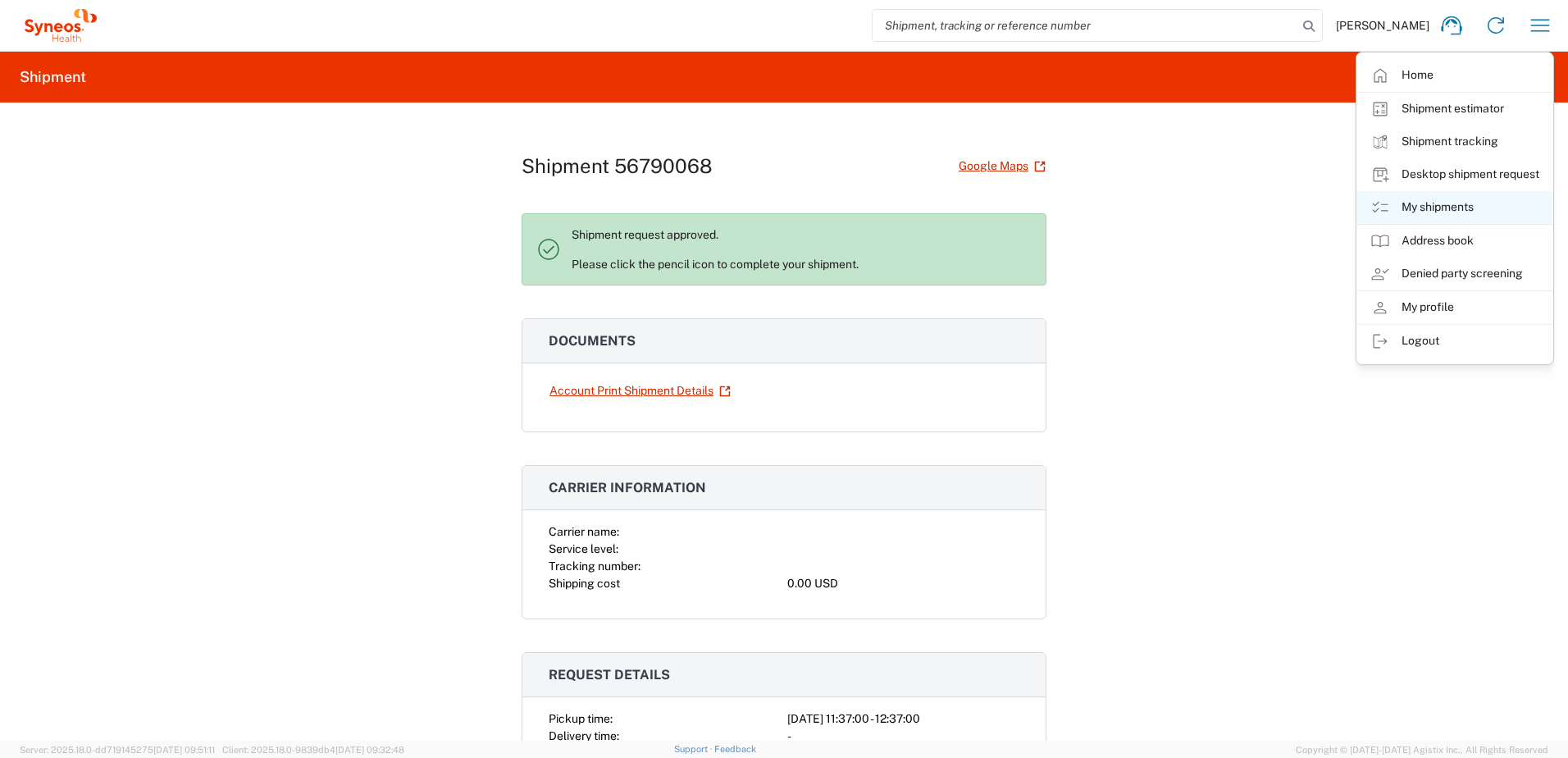
click at [1424, 198] on link "My shipments" at bounding box center [1455, 208] width 195 height 33
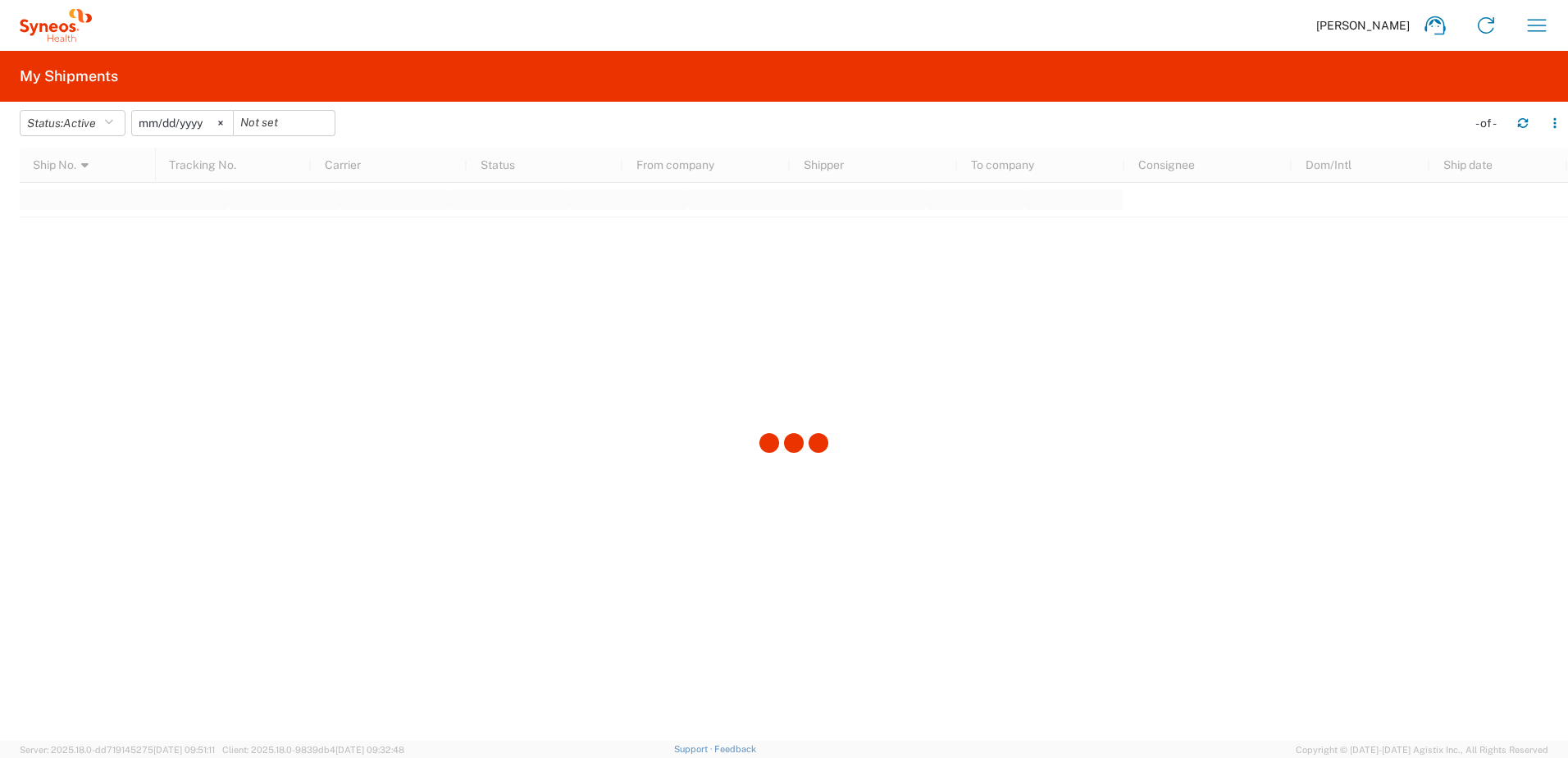
click at [191, 126] on input "2025-05-11" at bounding box center [182, 122] width 101 height 25
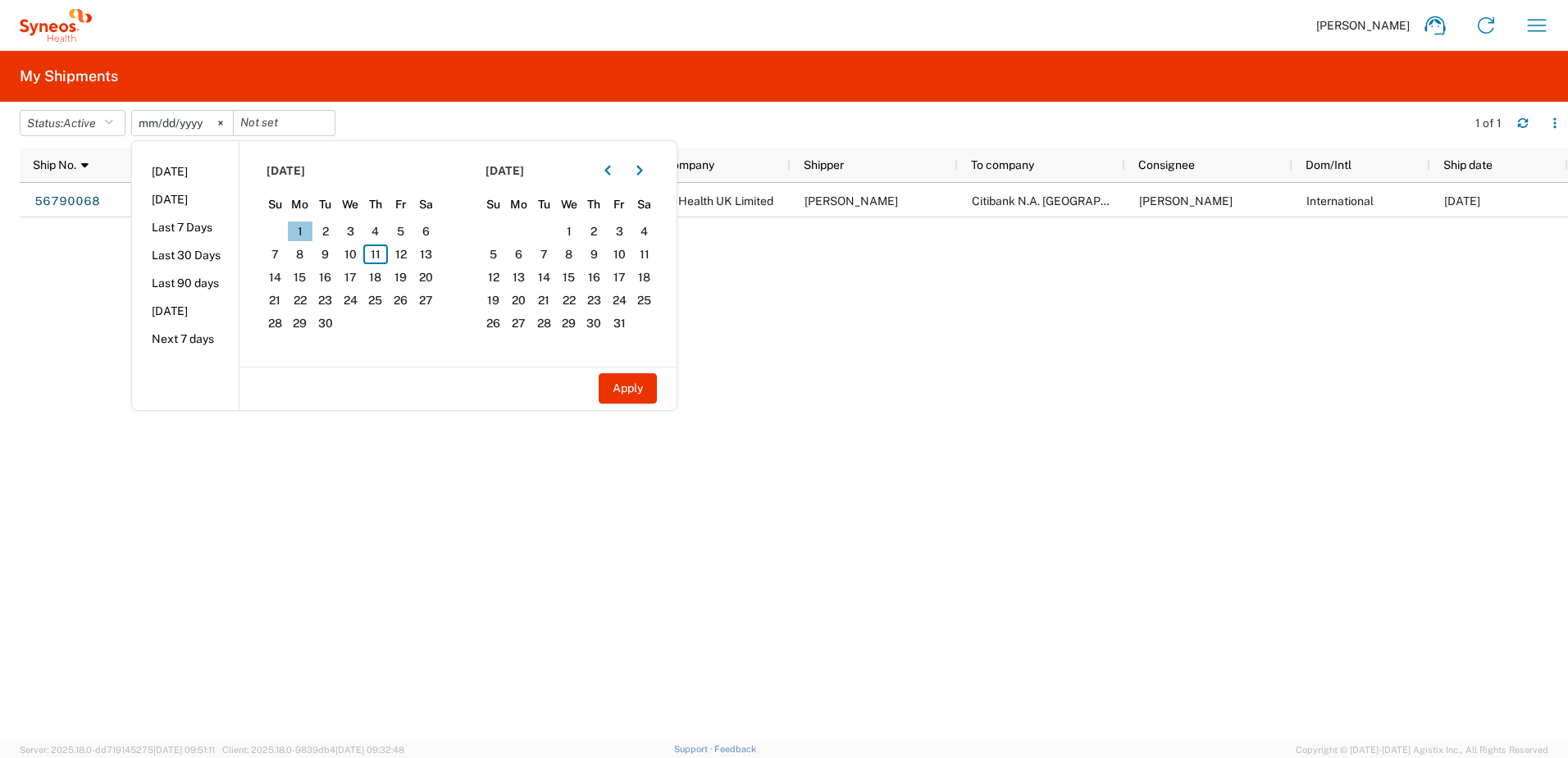
click at [303, 229] on span "1" at bounding box center [300, 231] width 25 height 20
click at [373, 258] on span "11" at bounding box center [375, 254] width 25 height 20
click at [646, 391] on button "Apply" at bounding box center [628, 388] width 59 height 30
type input "[DATE]"
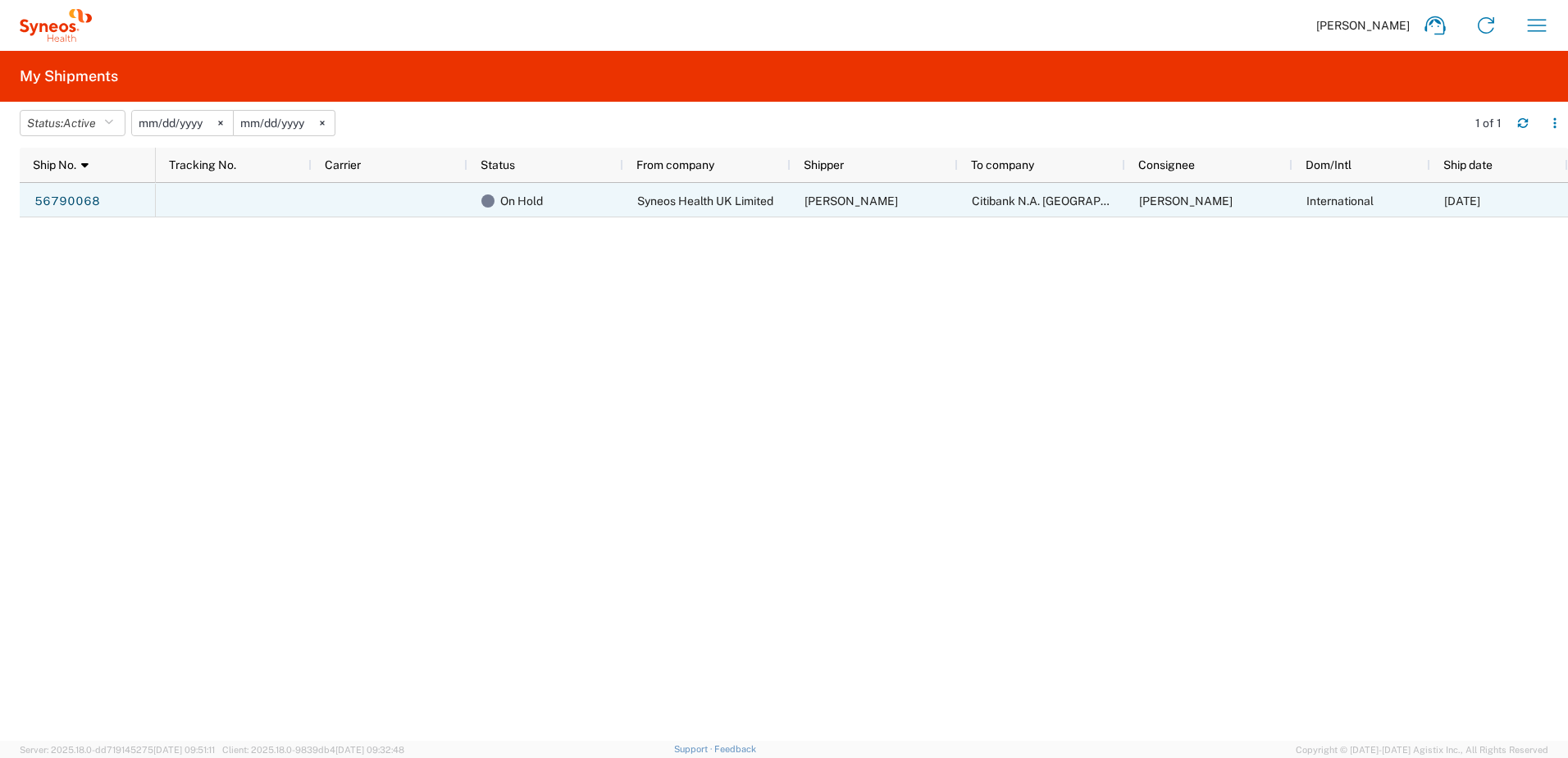
click at [697, 202] on span "Syneos Health UK Limited" at bounding box center [706, 200] width 136 height 13
click at [542, 206] on span "On Hold" at bounding box center [521, 201] width 42 height 34
click at [60, 197] on link "56790068" at bounding box center [67, 202] width 67 height 26
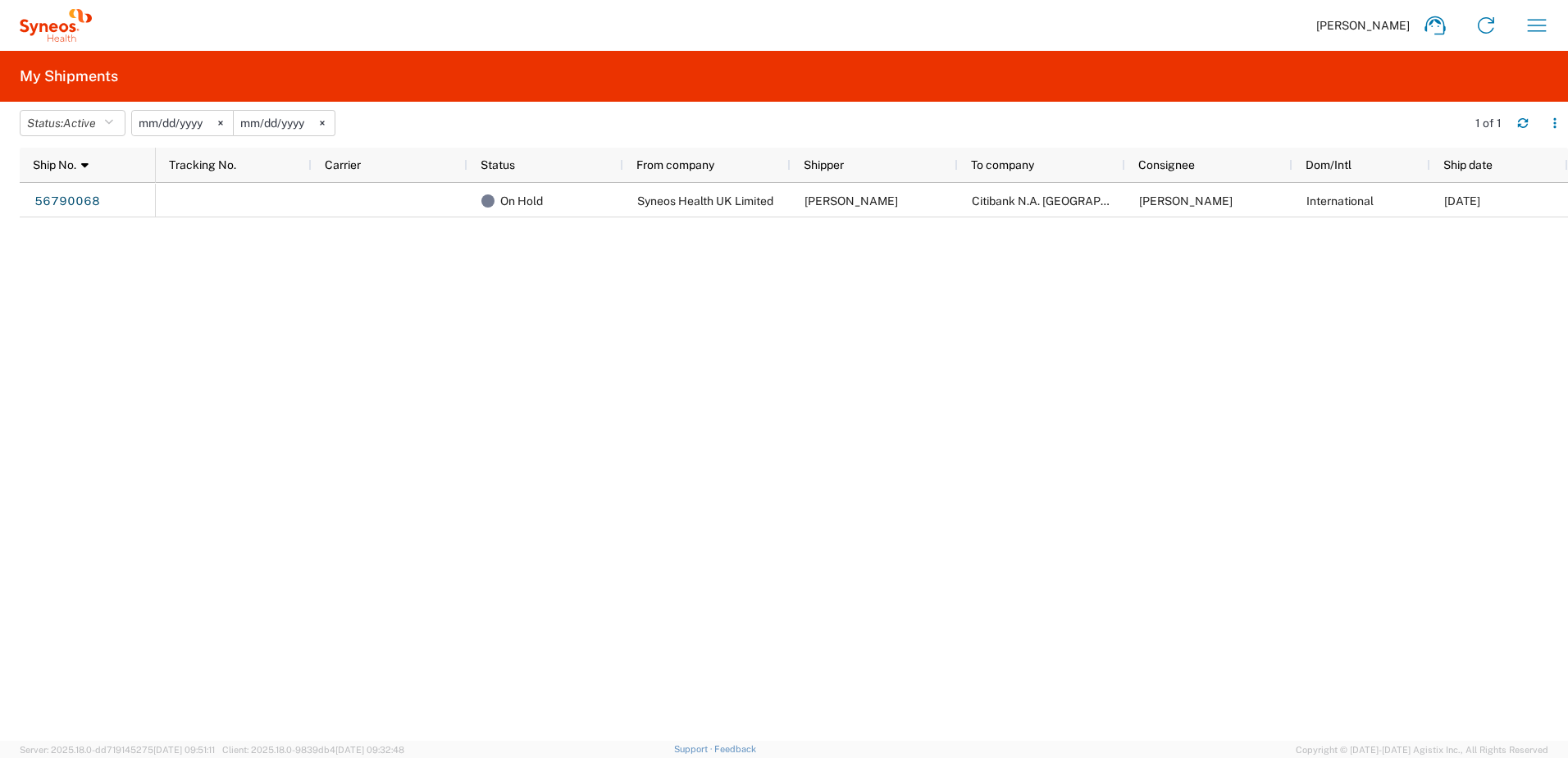
click at [576, 514] on div "On Hold Syneos Health UK Limited Raquel Santos Citibank N.A. Lebanon Evelyne Ma…" at bounding box center [862, 461] width 1412 height 558
